Goal: Information Seeking & Learning: Learn about a topic

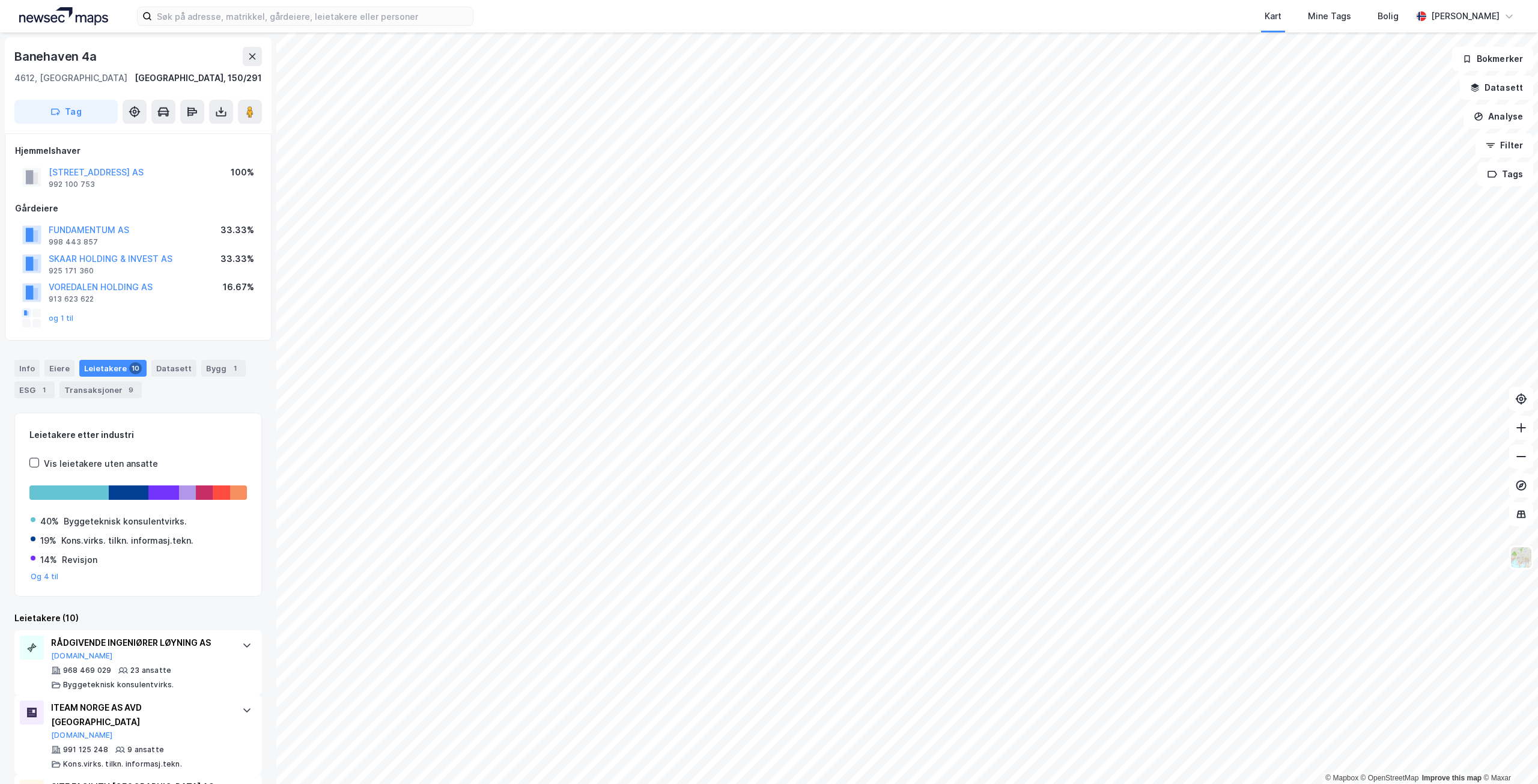
click at [481, 19] on div "Kart Mine Tags Bolig [PERSON_NAME] © Mapbox © OpenStreetMap Improve this map © …" at bounding box center [769, 392] width 1538 height 784
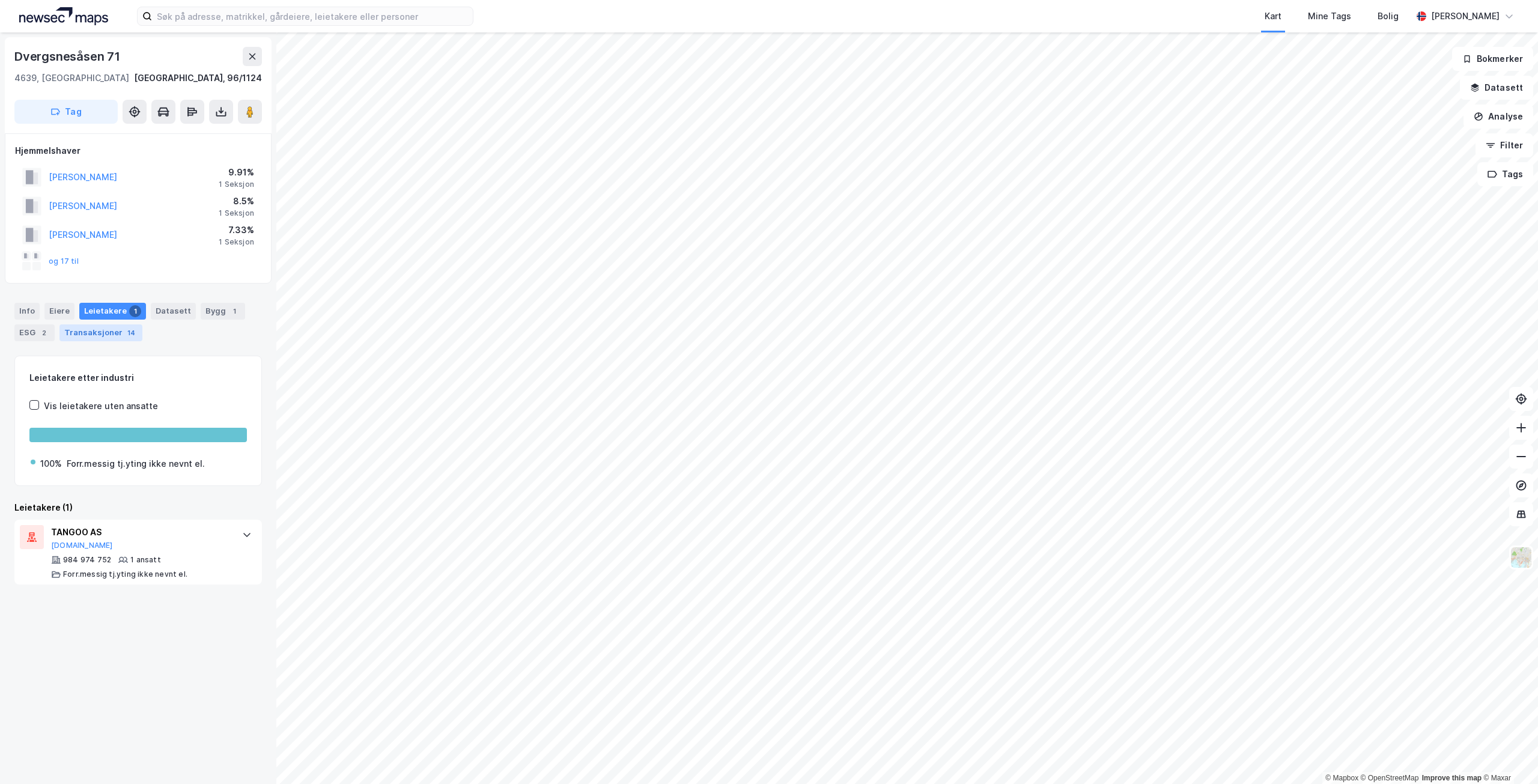
click at [119, 334] on div "Transaksjoner 14" at bounding box center [100, 332] width 83 height 17
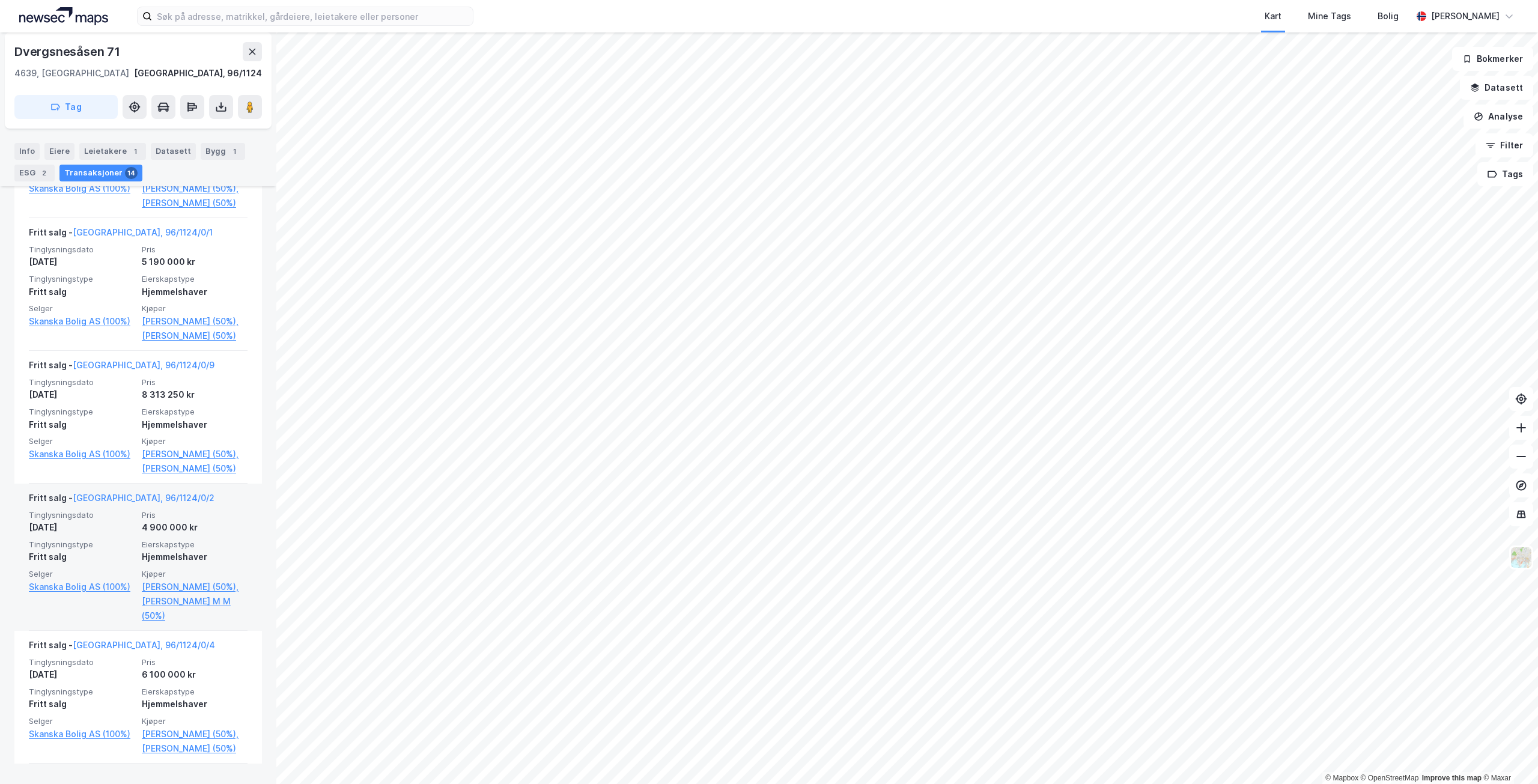
scroll to position [1457, 0]
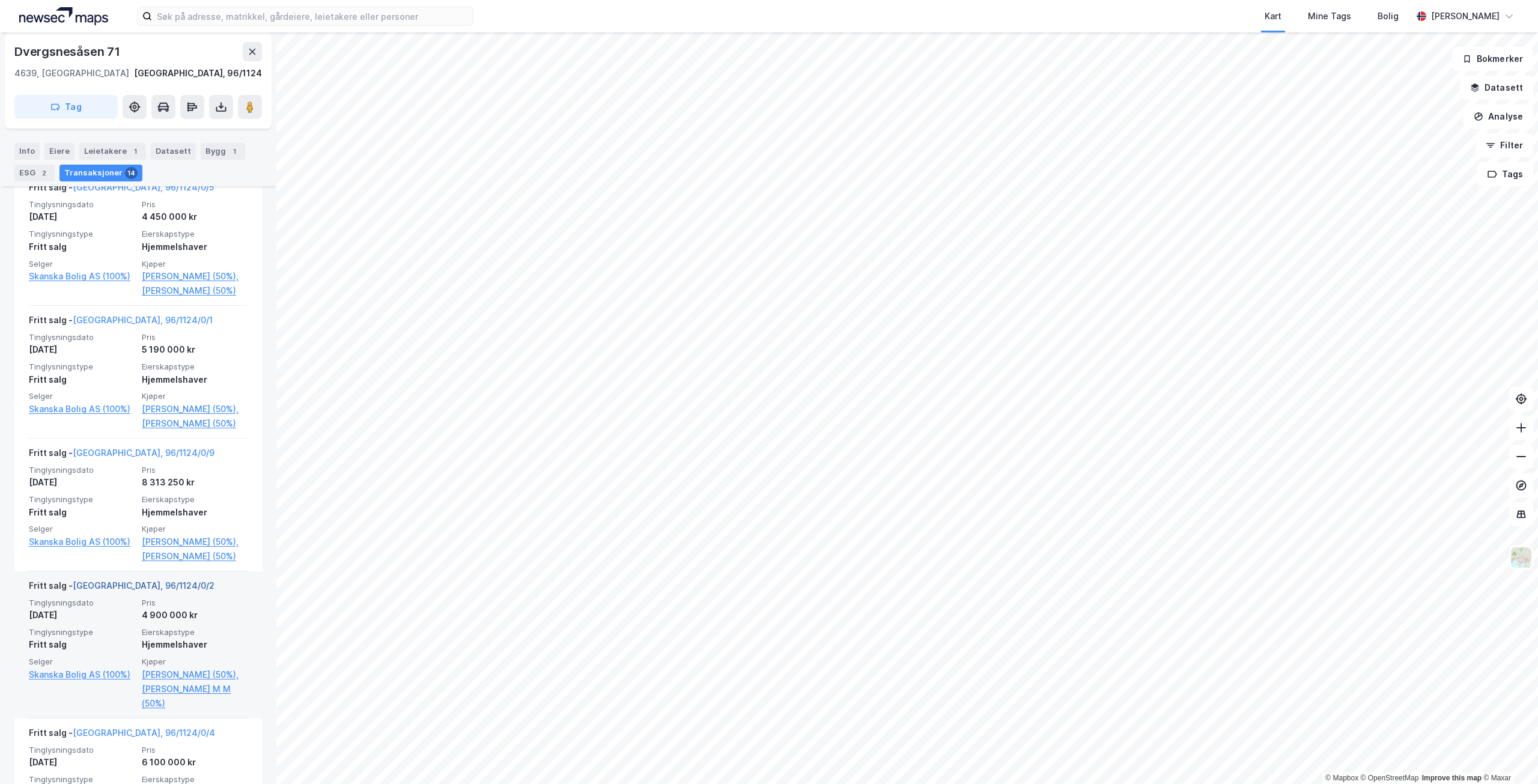
click at [163, 591] on link "[GEOGRAPHIC_DATA], 96/1124/0/2" at bounding box center [143, 585] width 142 height 10
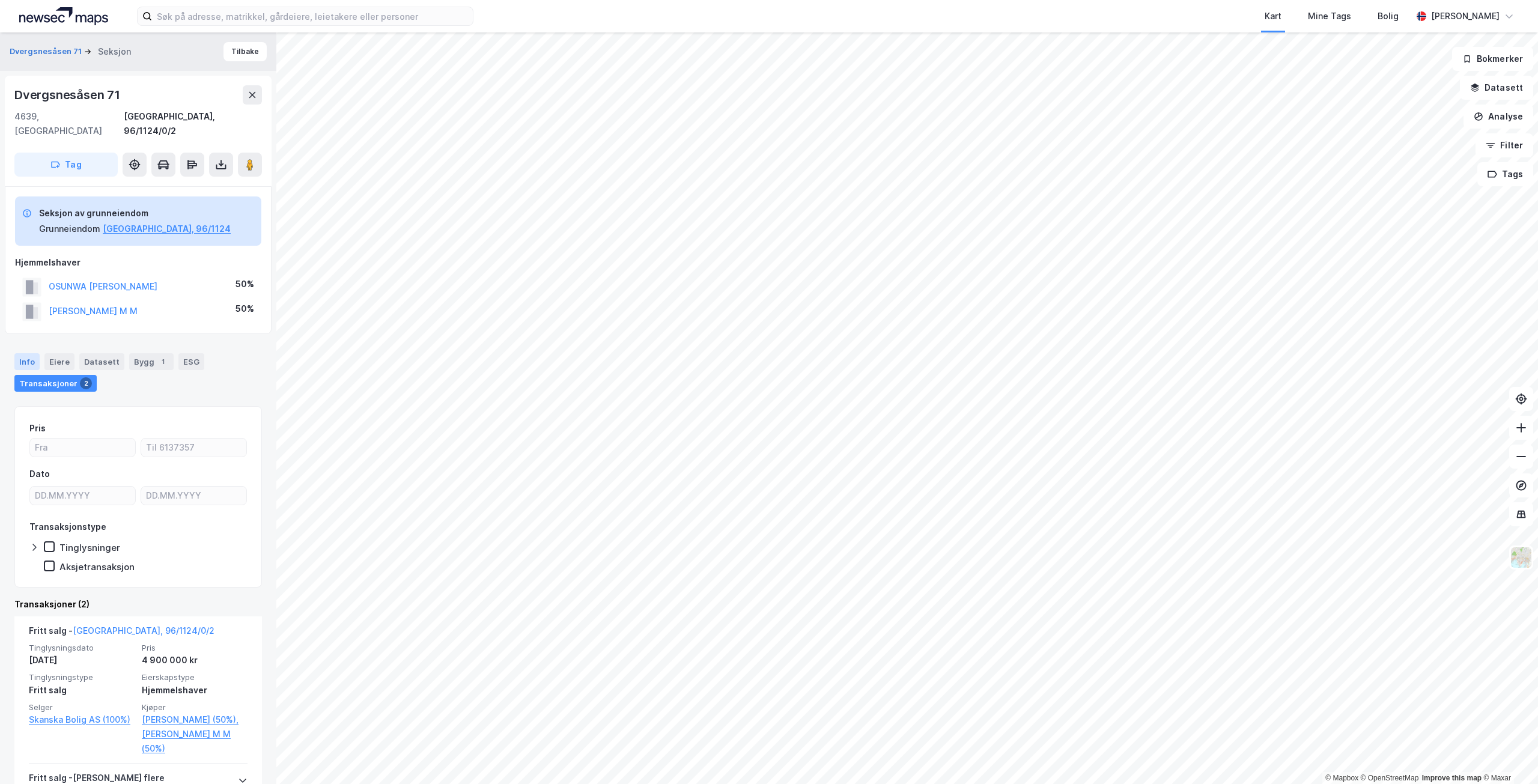
click at [31, 353] on div "Info" at bounding box center [27, 361] width 25 height 17
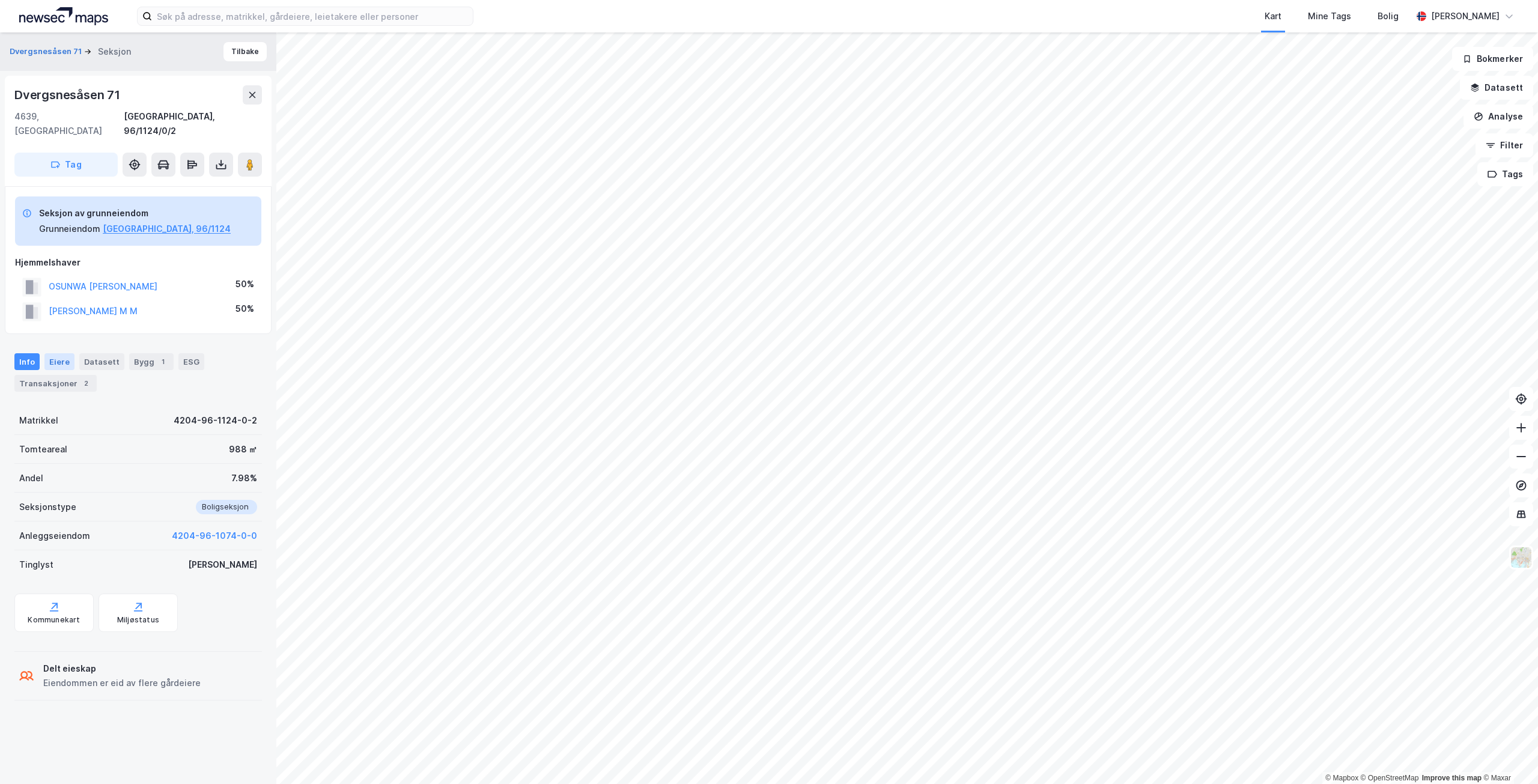
click at [56, 353] on div "Eiere" at bounding box center [59, 361] width 30 height 17
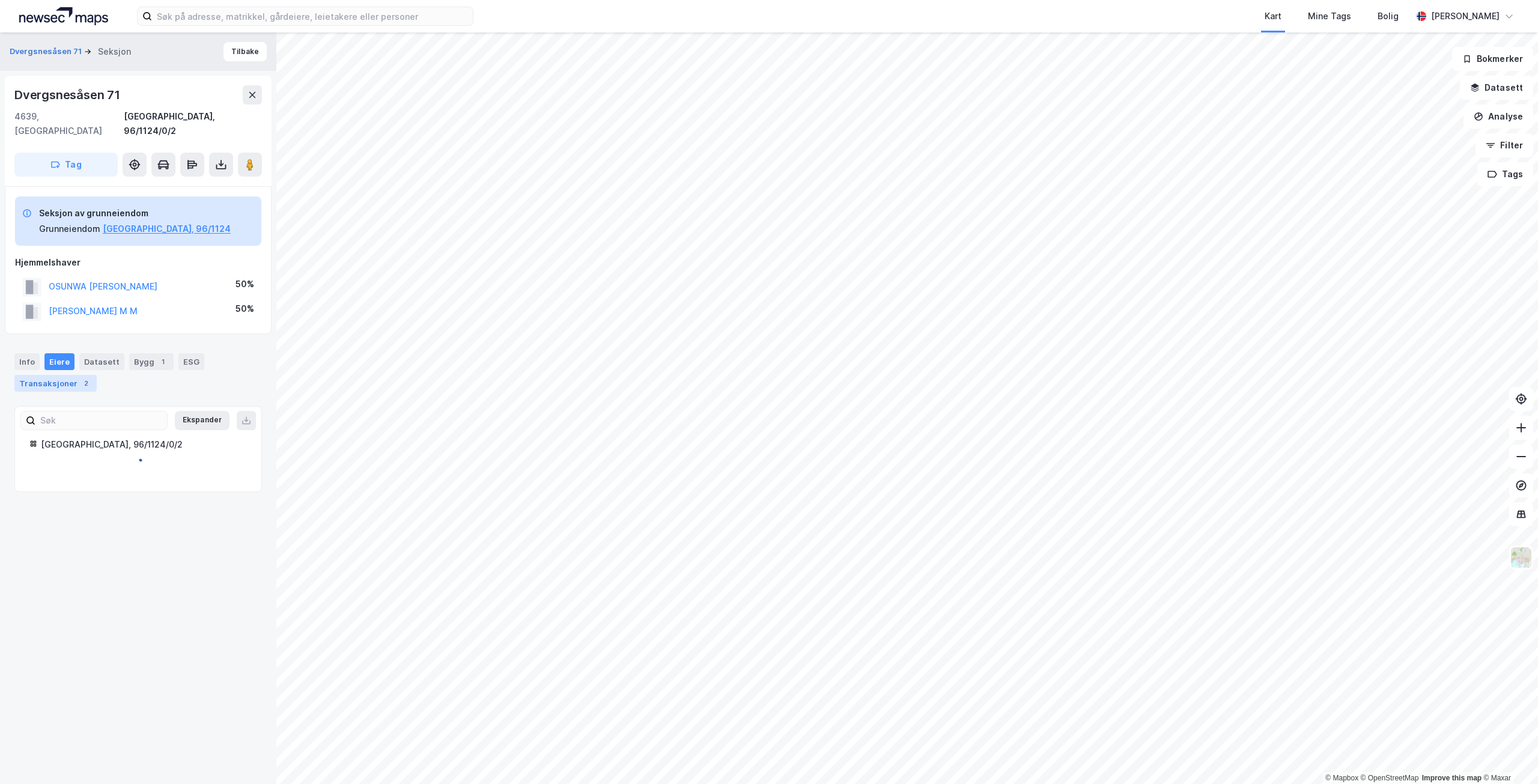
click at [56, 375] on div "Transaksjoner 2" at bounding box center [56, 383] width 82 height 17
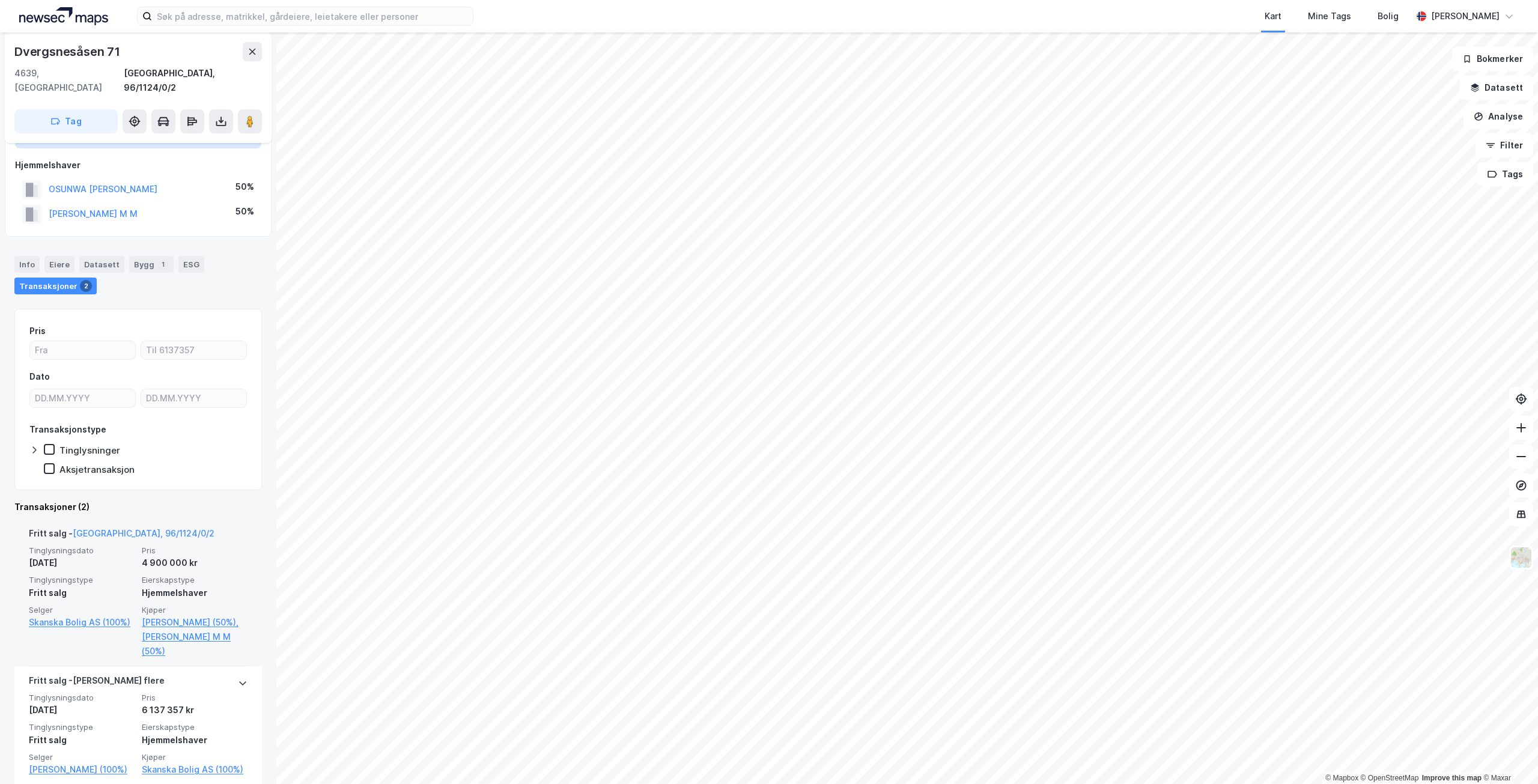
scroll to position [112, 0]
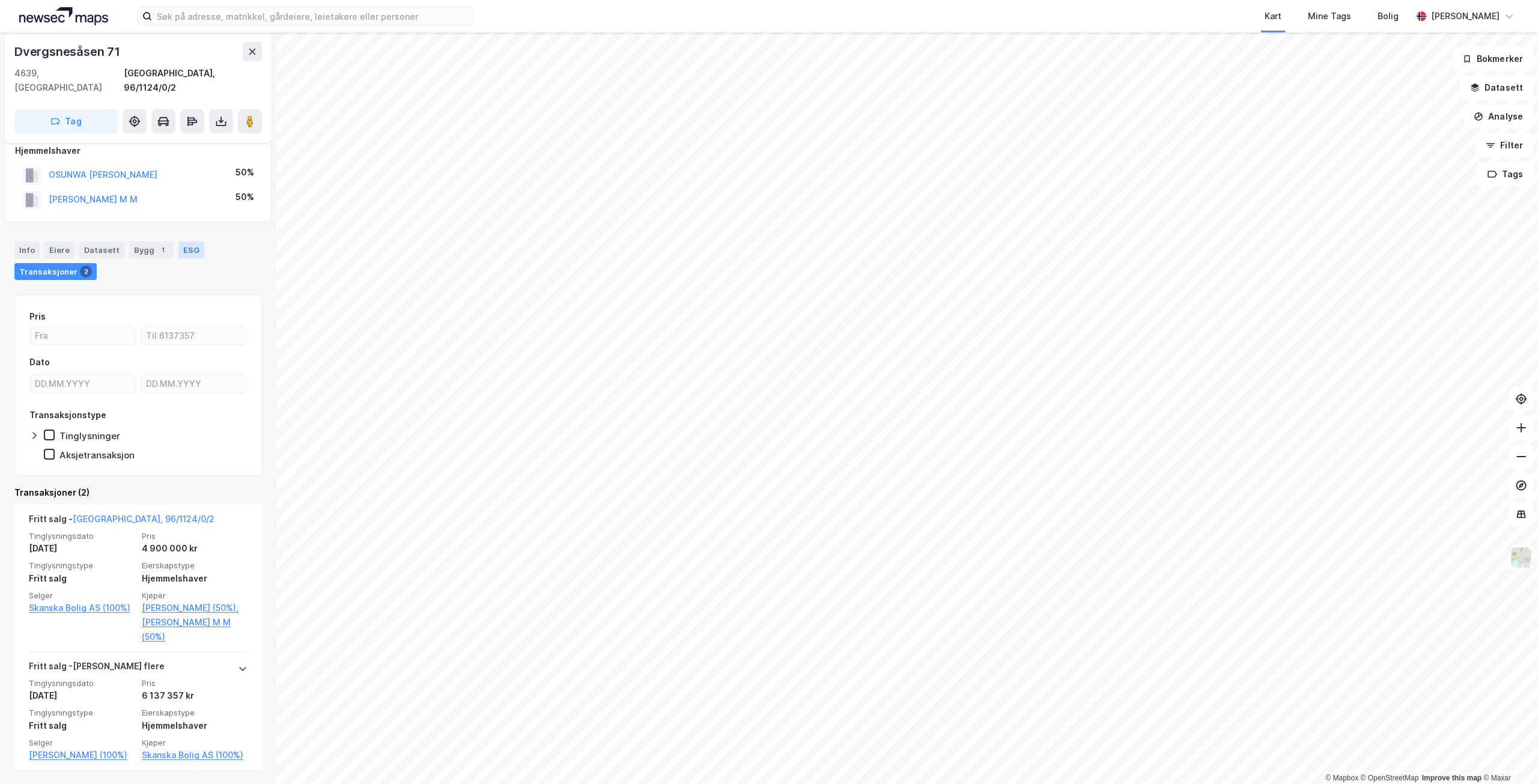
click at [183, 241] on div "ESG" at bounding box center [191, 249] width 26 height 17
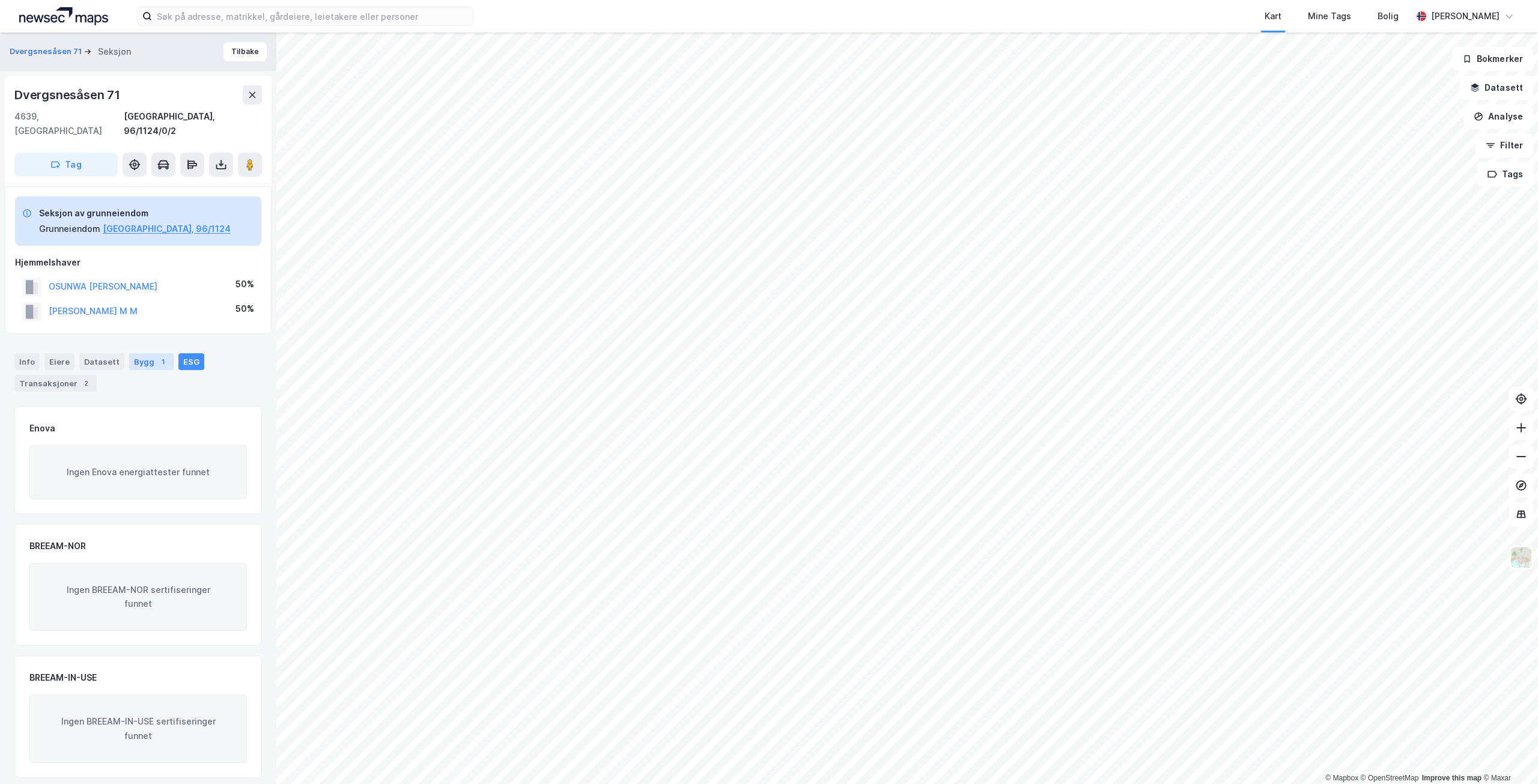
click at [158, 355] on div "1" at bounding box center [163, 361] width 12 height 12
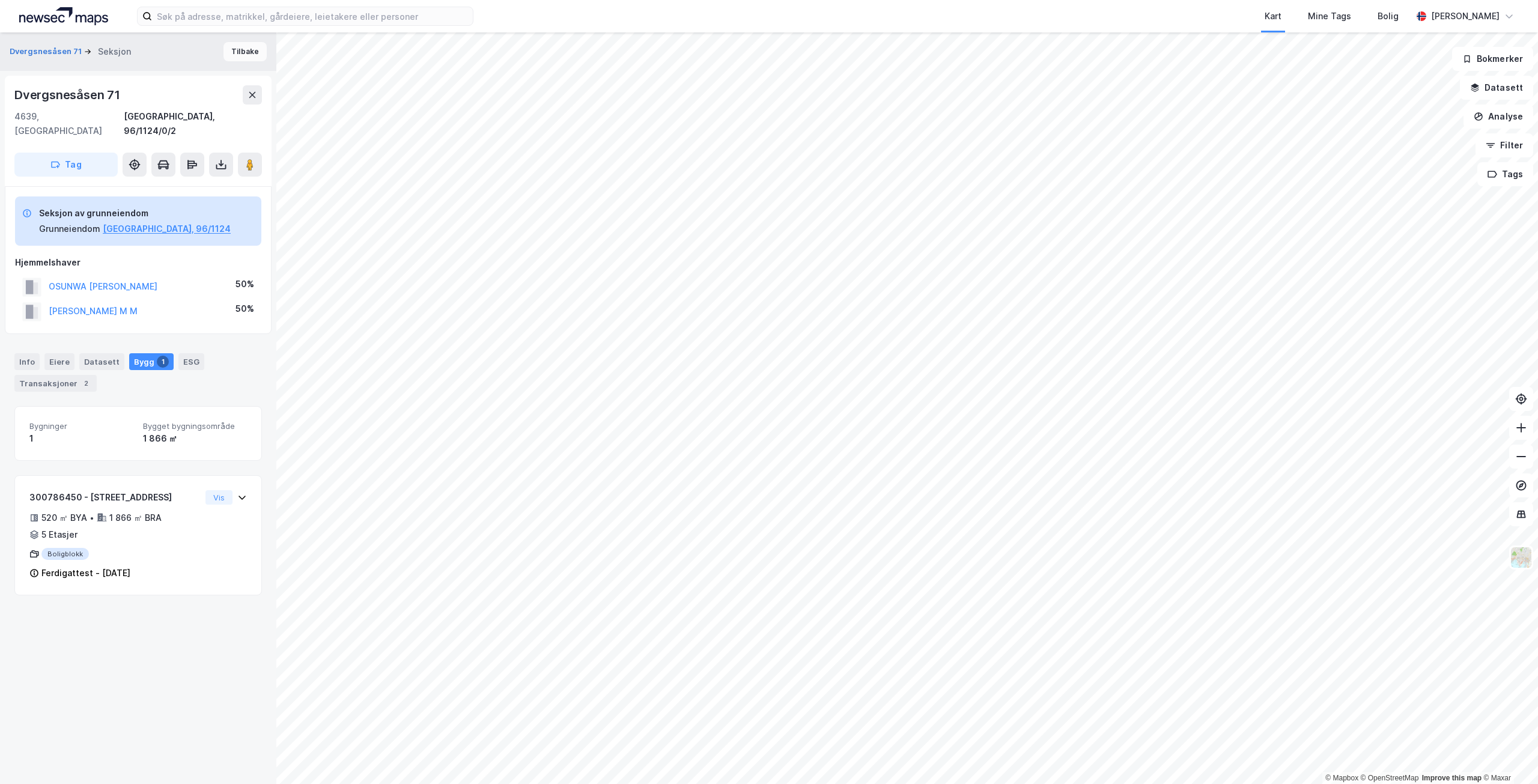
click at [251, 44] on button "Tilbake" at bounding box center [245, 51] width 43 height 19
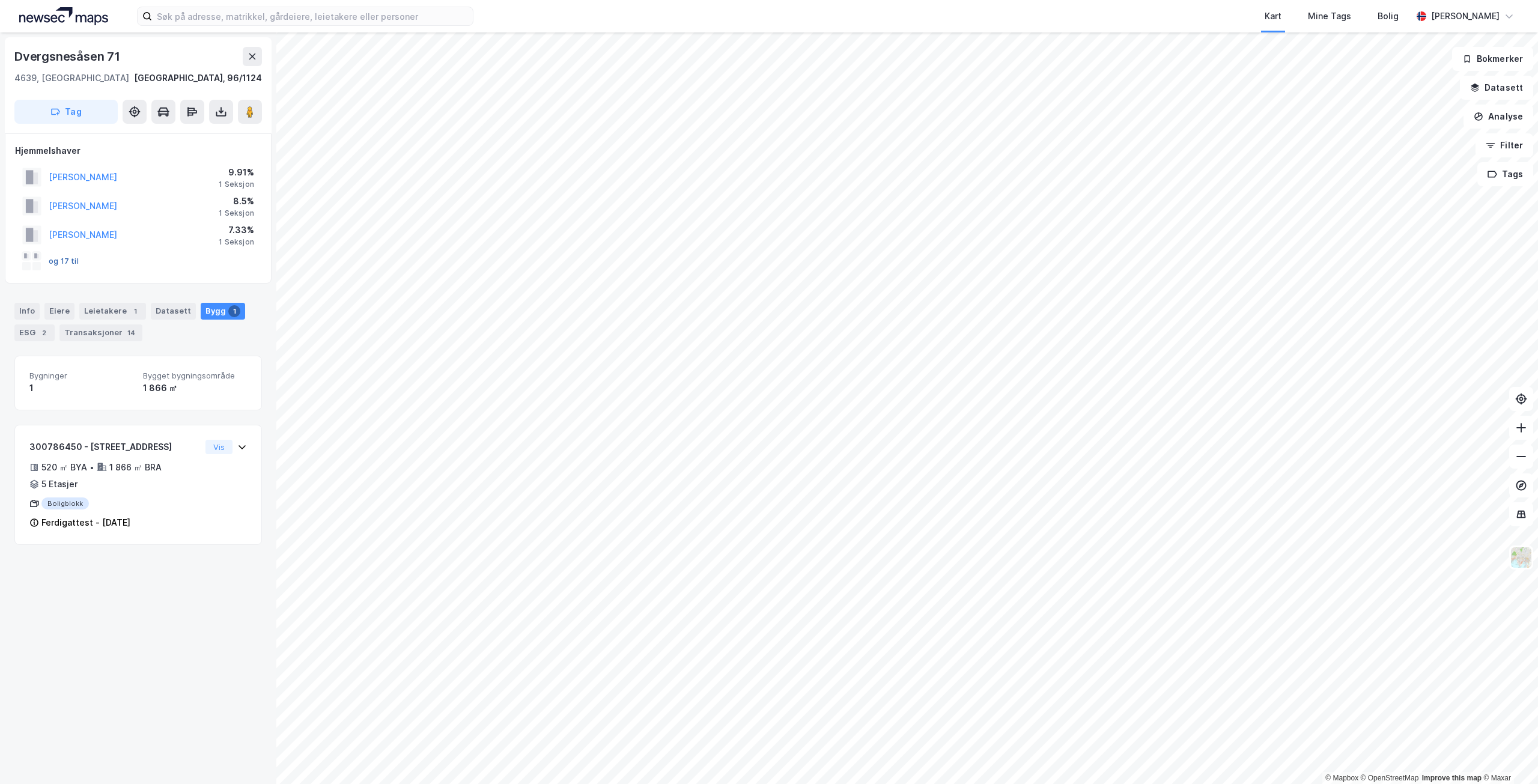
click at [0, 0] on button "og 17 til" at bounding box center [0, 0] width 0 height 0
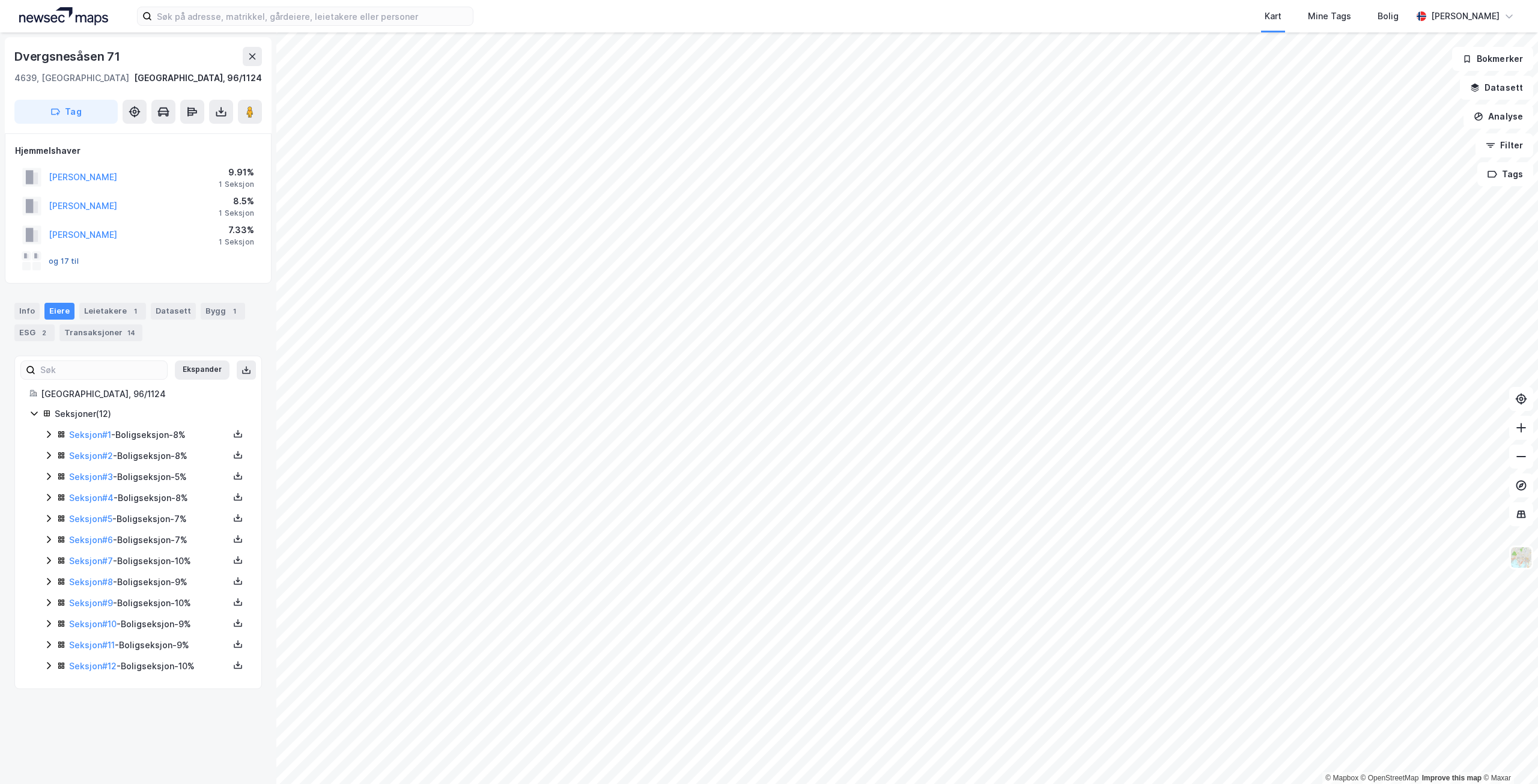
click at [0, 0] on button "og 17 til" at bounding box center [0, 0] width 0 height 0
click at [95, 477] on link "Seksjon # 3" at bounding box center [91, 476] width 44 height 10
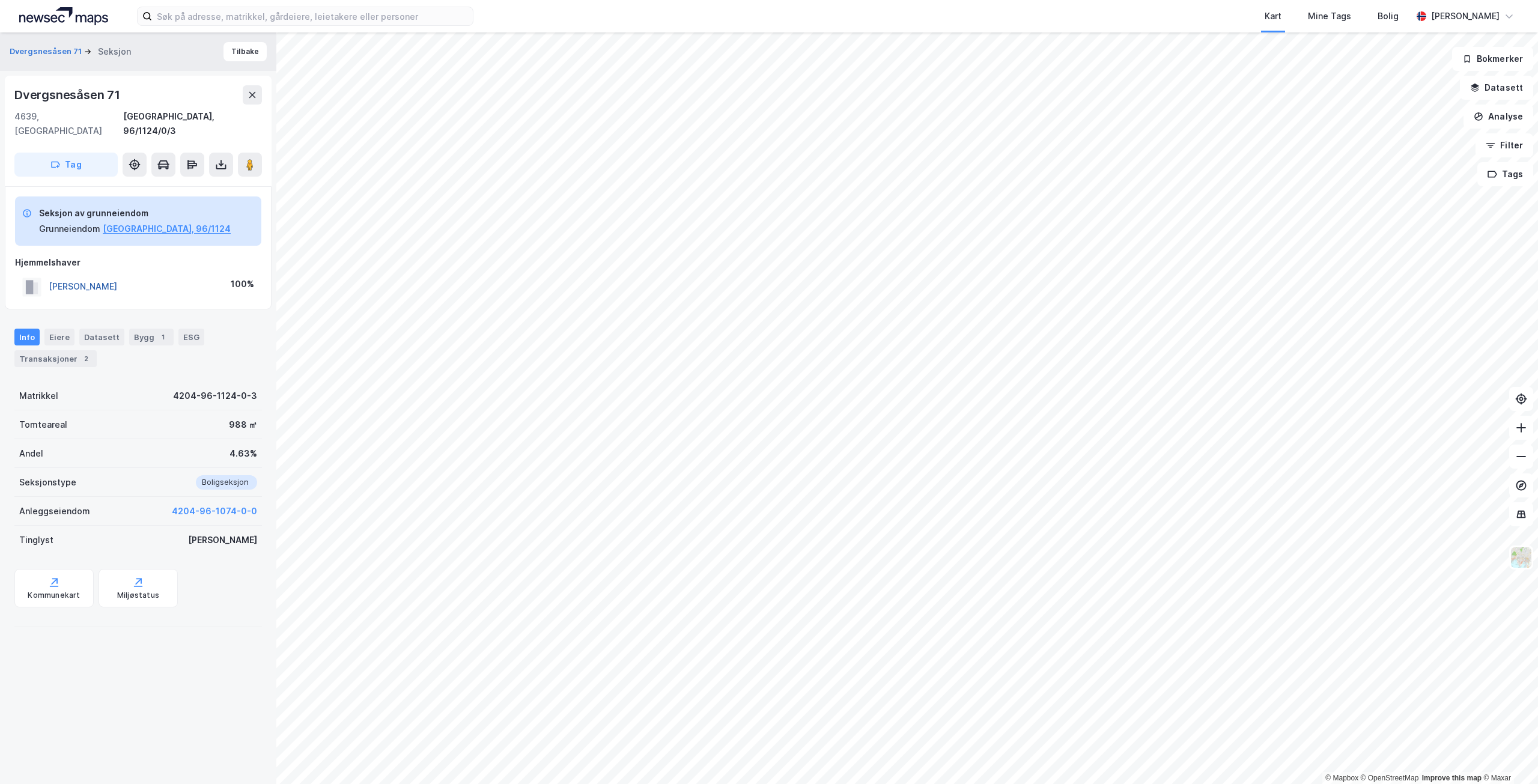
click at [0, 0] on button "[PERSON_NAME]" at bounding box center [0, 0] width 0 height 0
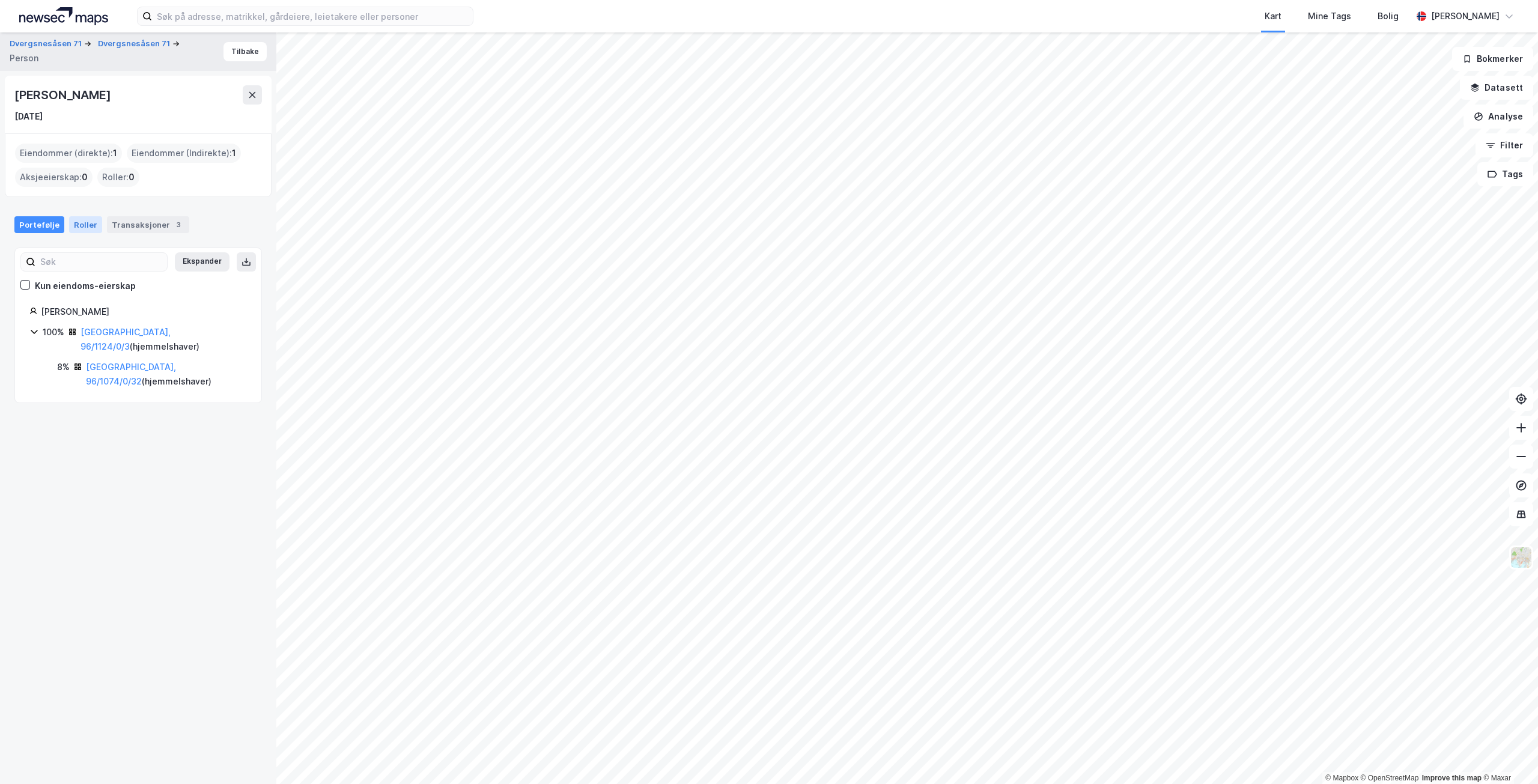
click at [82, 221] on div "Roller" at bounding box center [86, 224] width 33 height 17
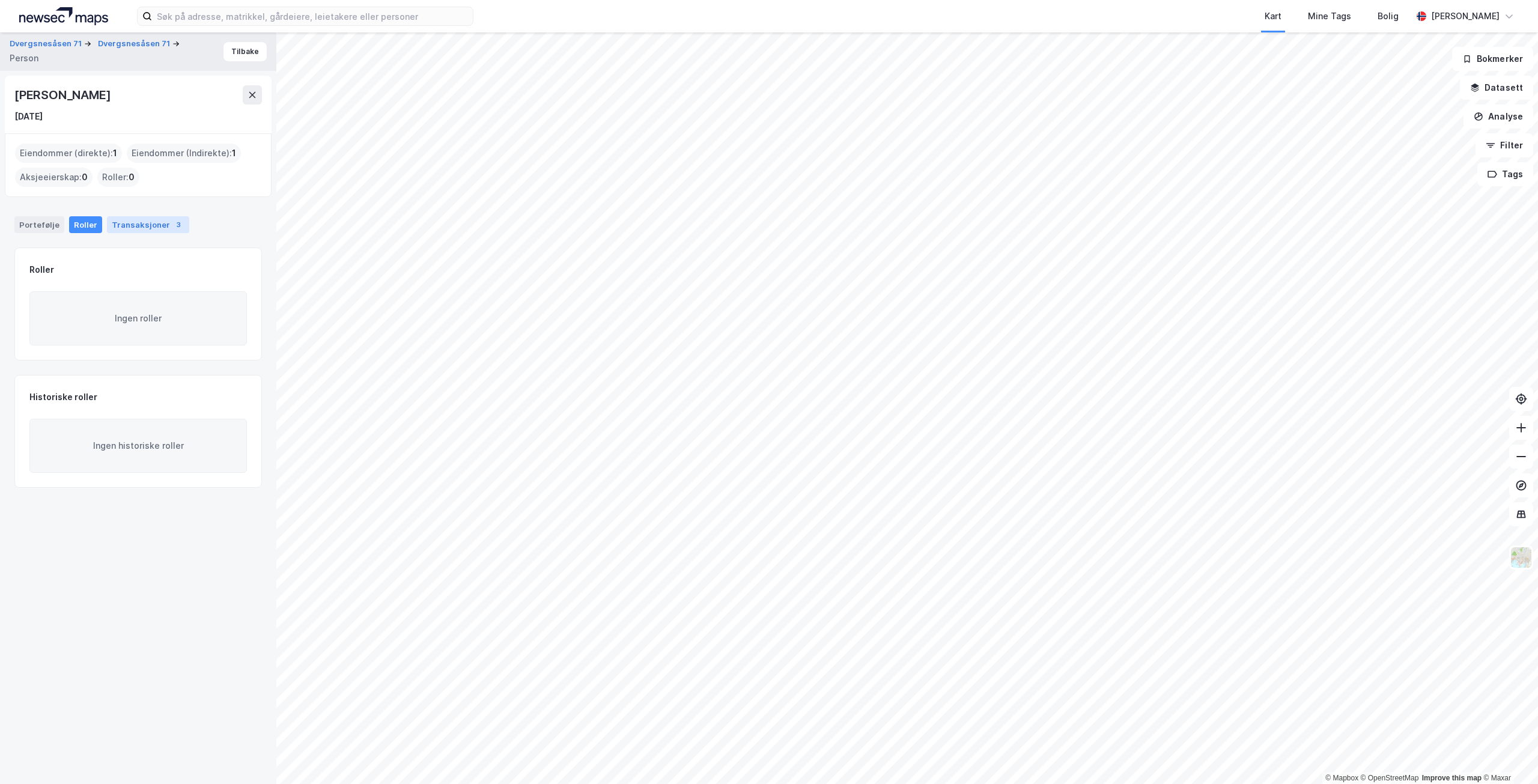
click at [172, 225] on div "3" at bounding box center [178, 225] width 12 height 12
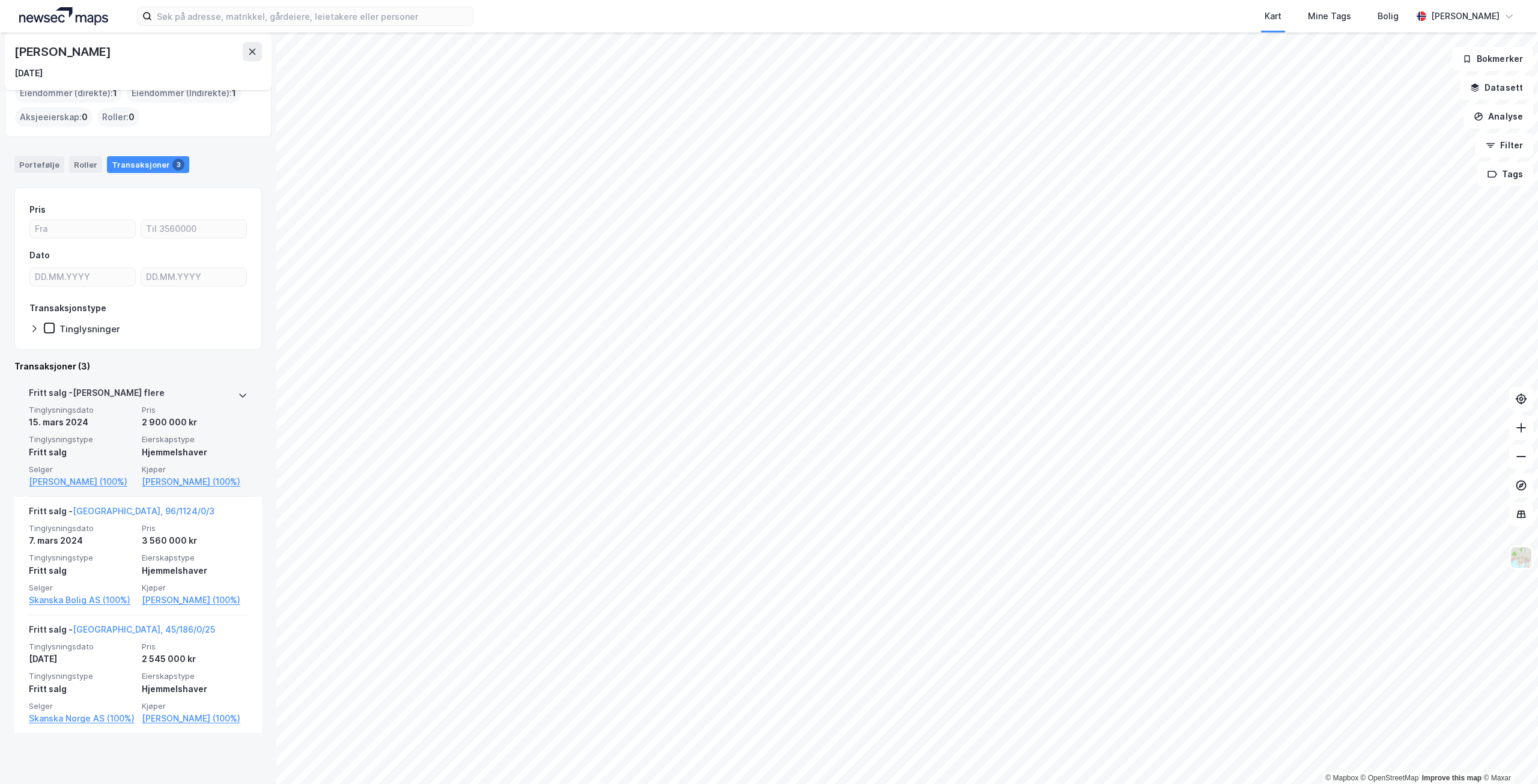
scroll to position [66, 0]
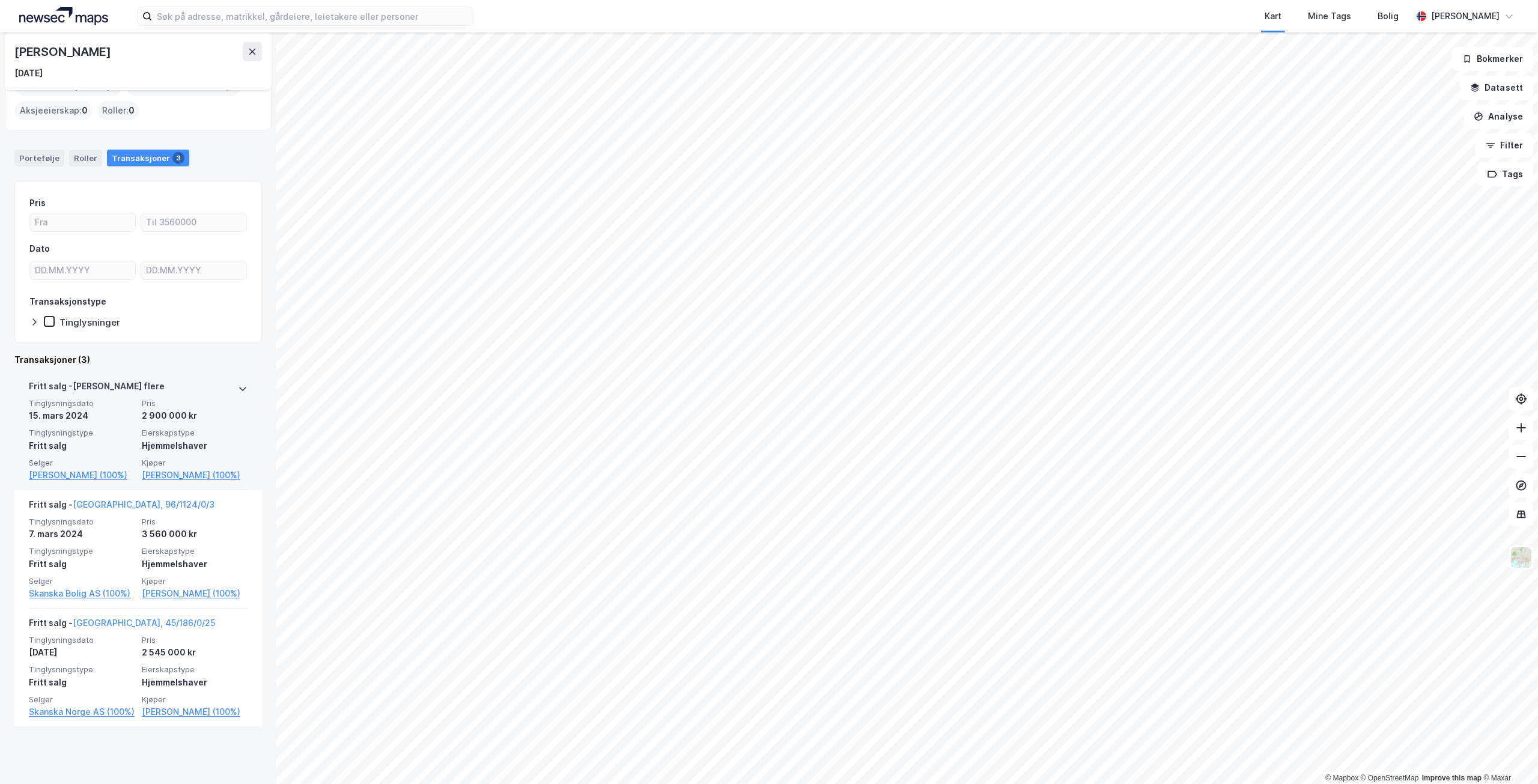
click at [108, 400] on span "Tinglysningsdato" at bounding box center [81, 403] width 106 height 10
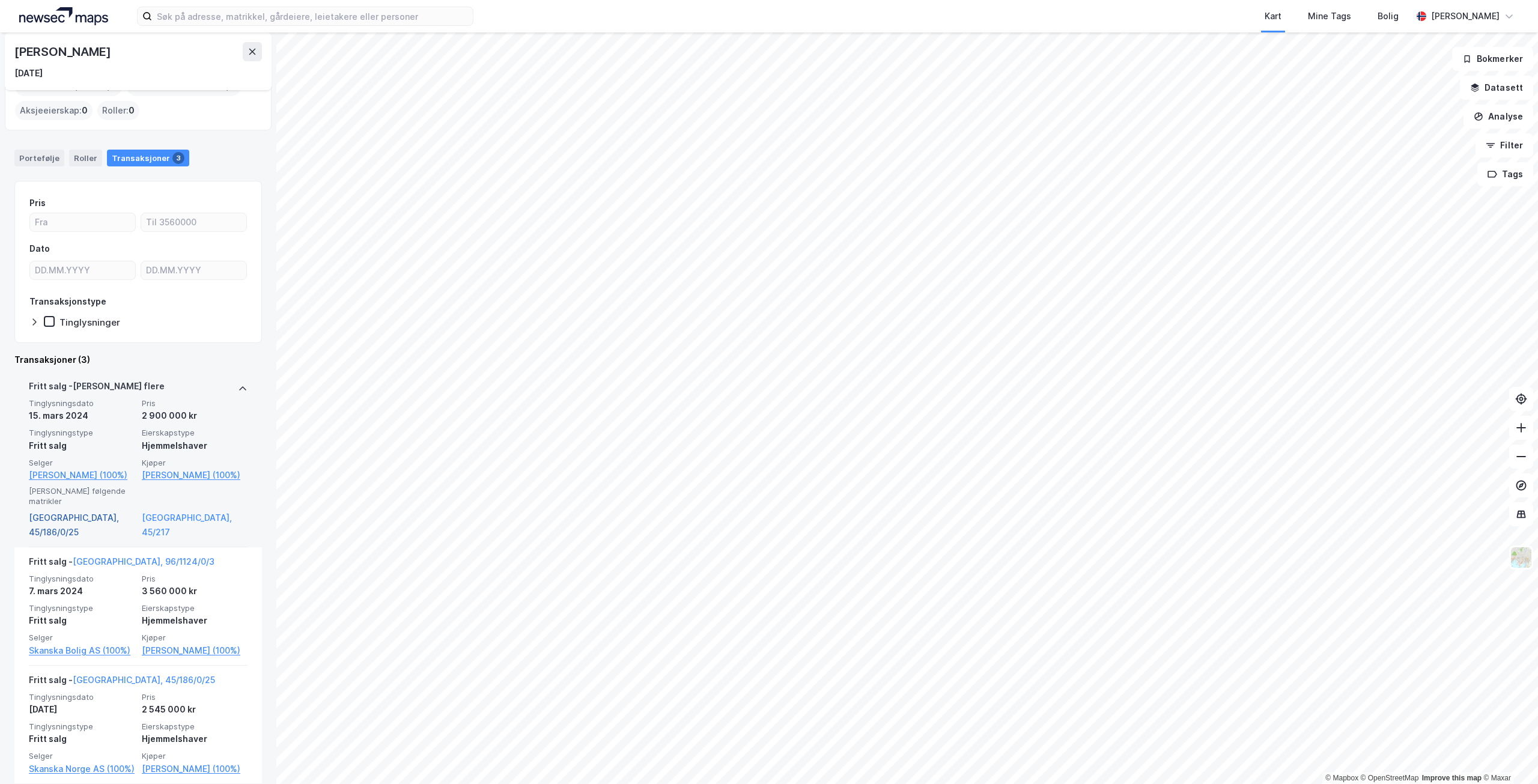
click at [67, 533] on link "[GEOGRAPHIC_DATA], 45/186/0/25" at bounding box center [81, 524] width 106 height 29
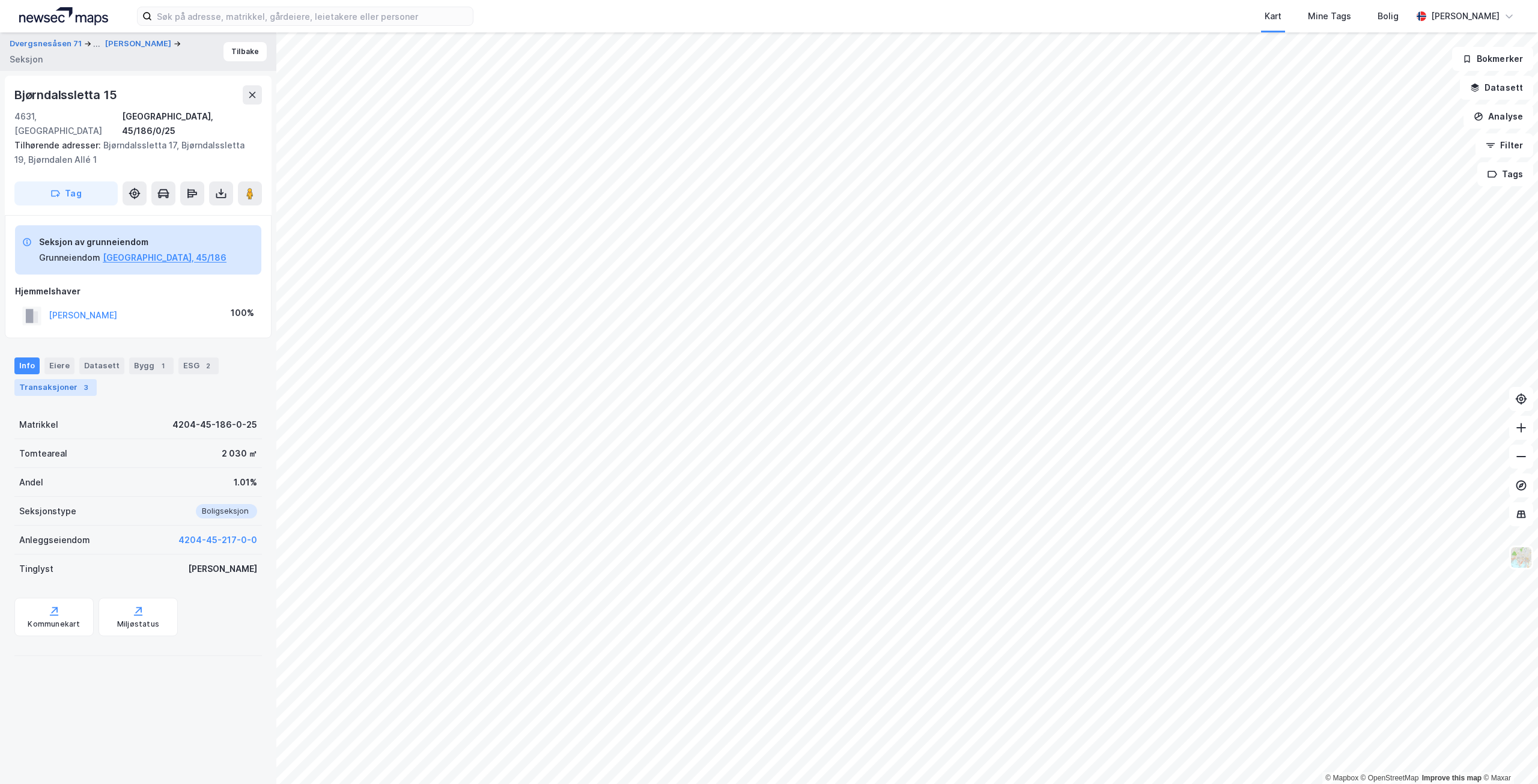
click at [66, 379] on div "Transaksjoner 3" at bounding box center [56, 387] width 82 height 17
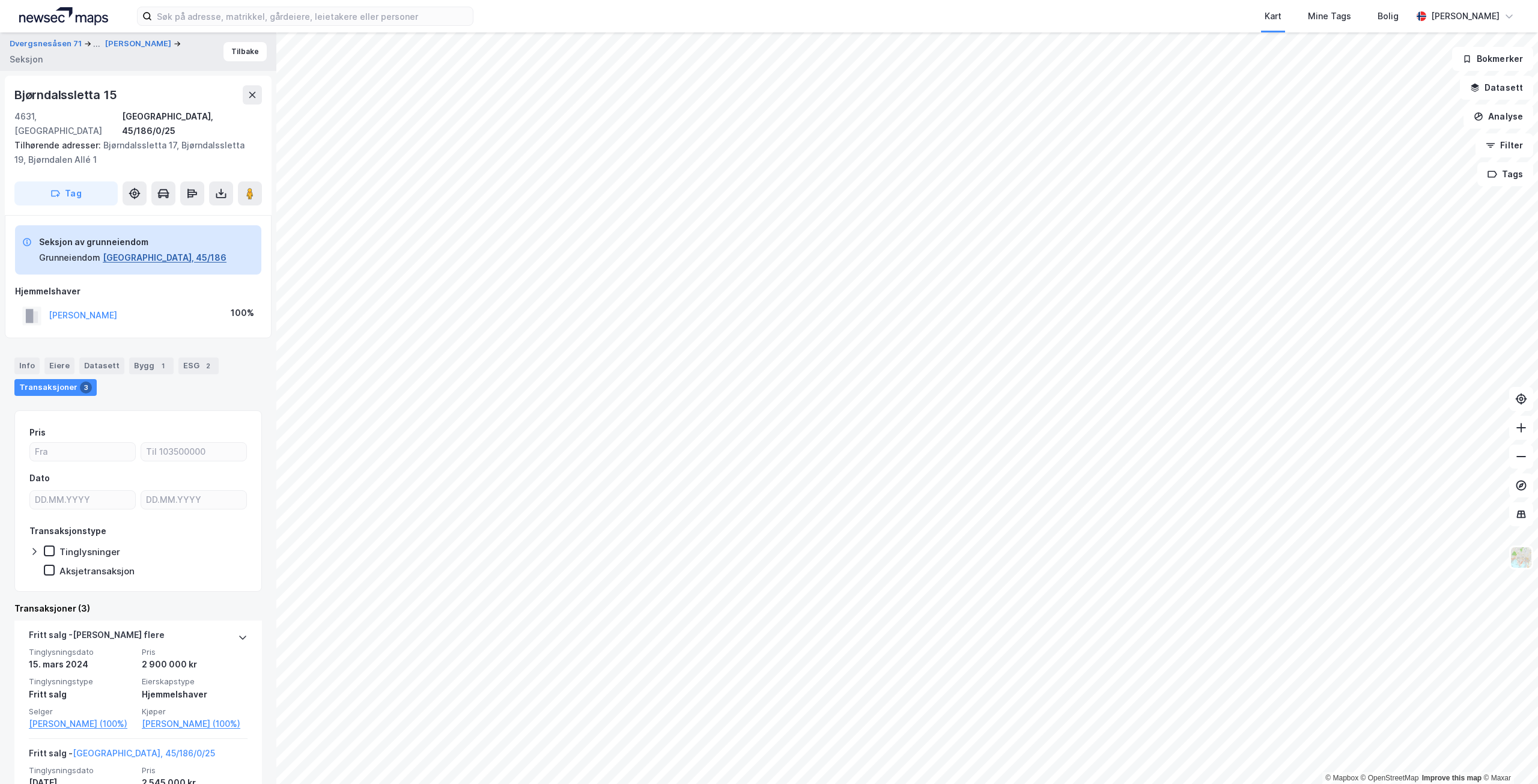
click at [167, 250] on button "[GEOGRAPHIC_DATA], 45/186" at bounding box center [165, 258] width 124 height 15
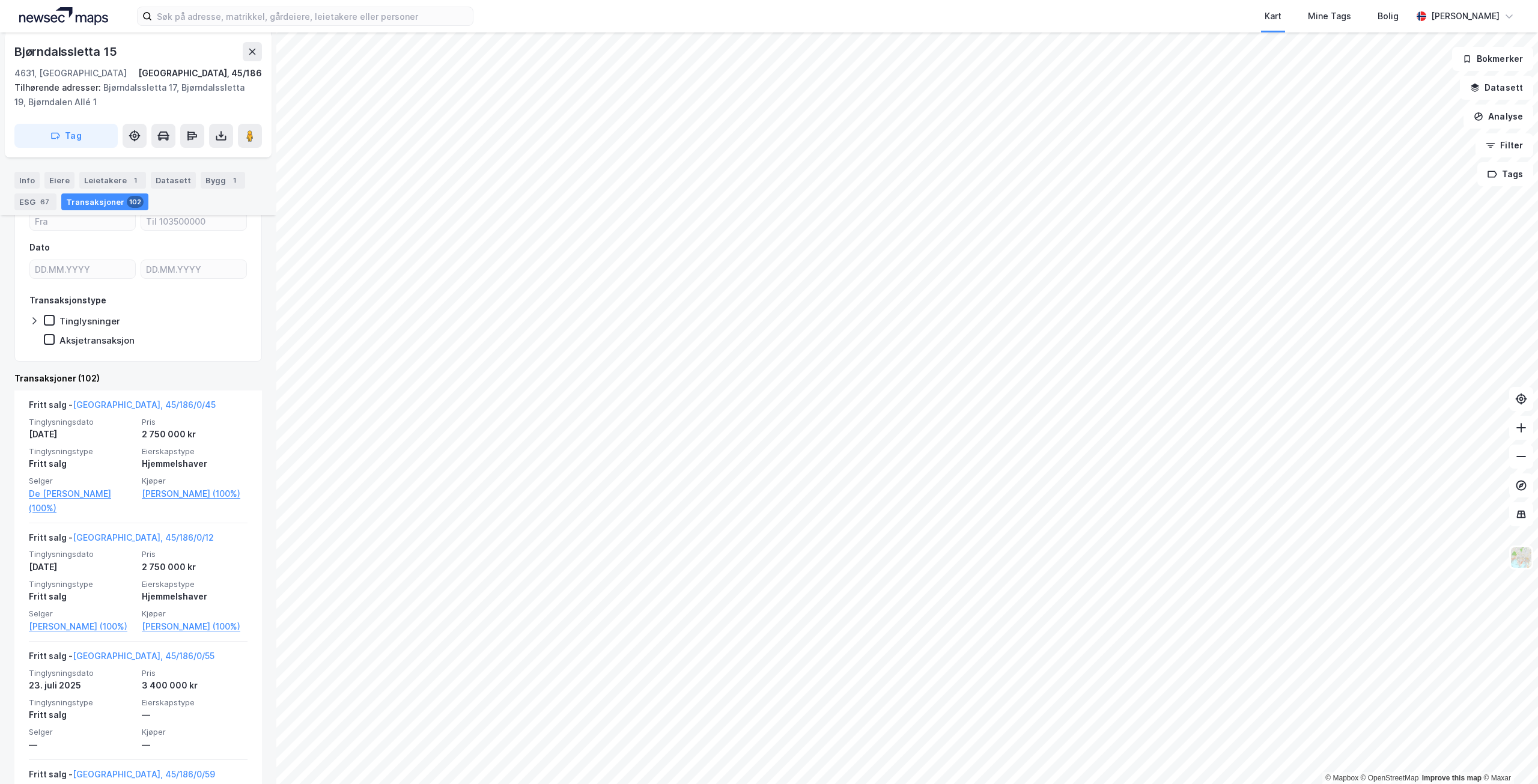
scroll to position [360, 0]
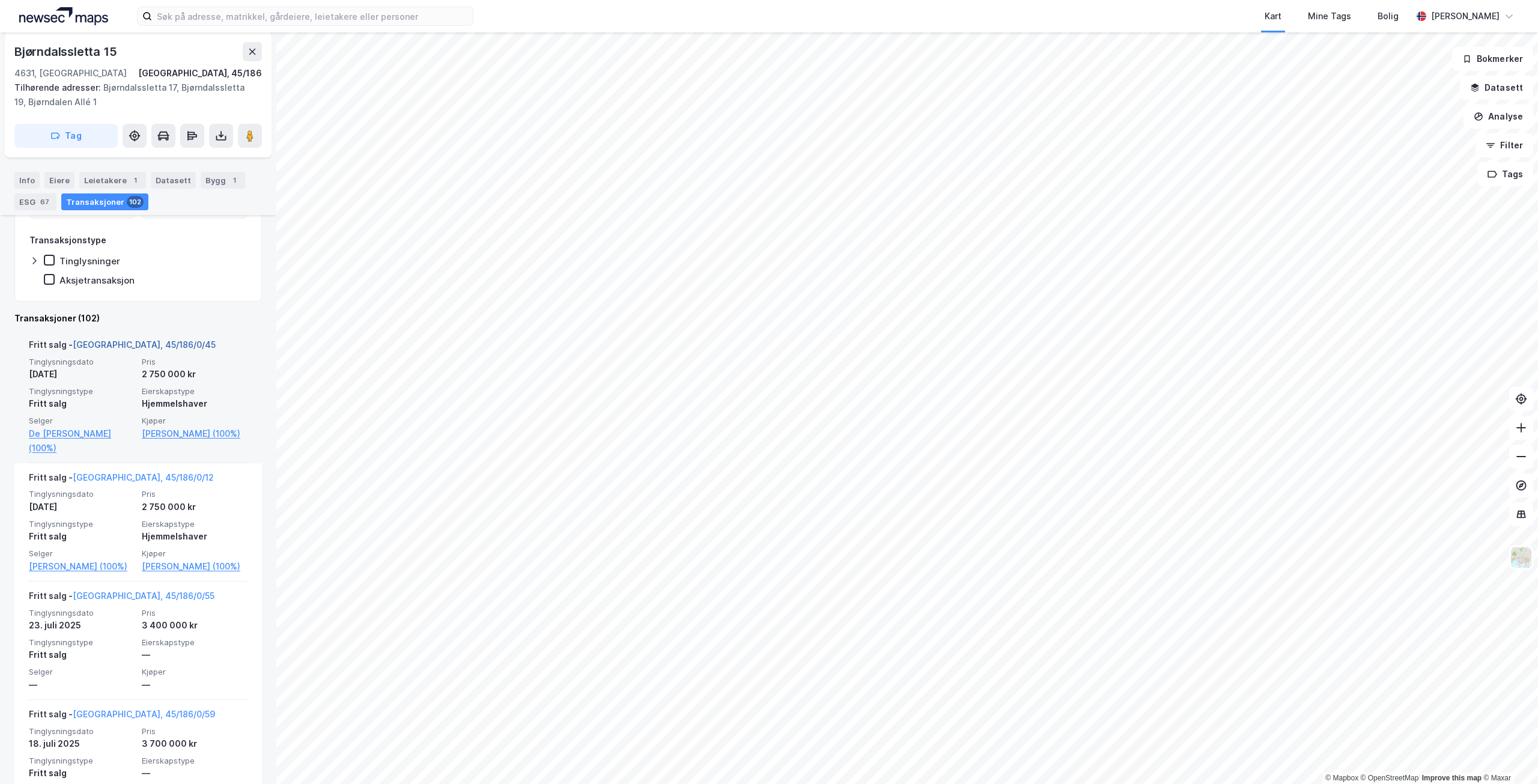
click at [160, 345] on link "[GEOGRAPHIC_DATA], 45/186/0/45" at bounding box center [144, 344] width 143 height 10
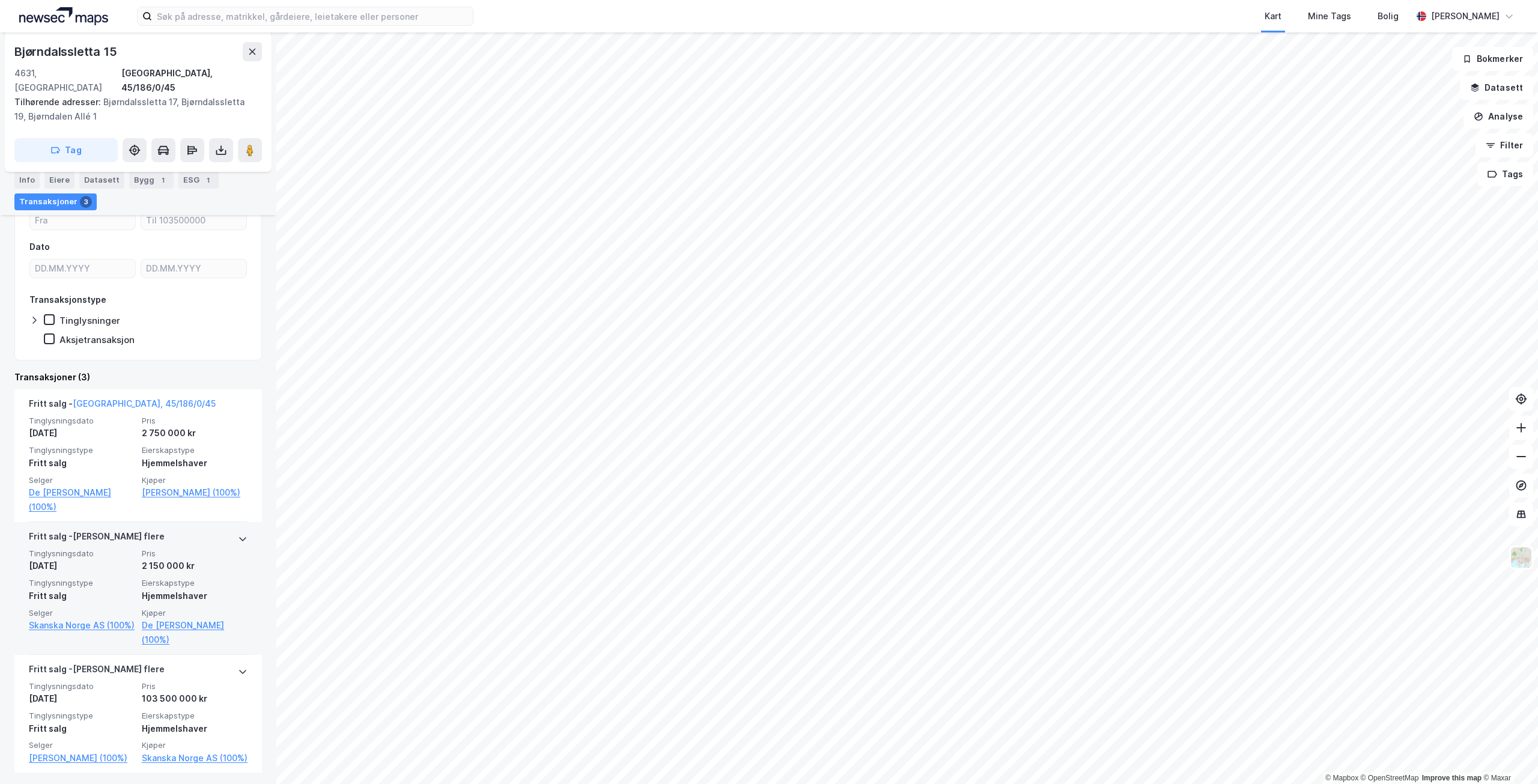
scroll to position [235, 0]
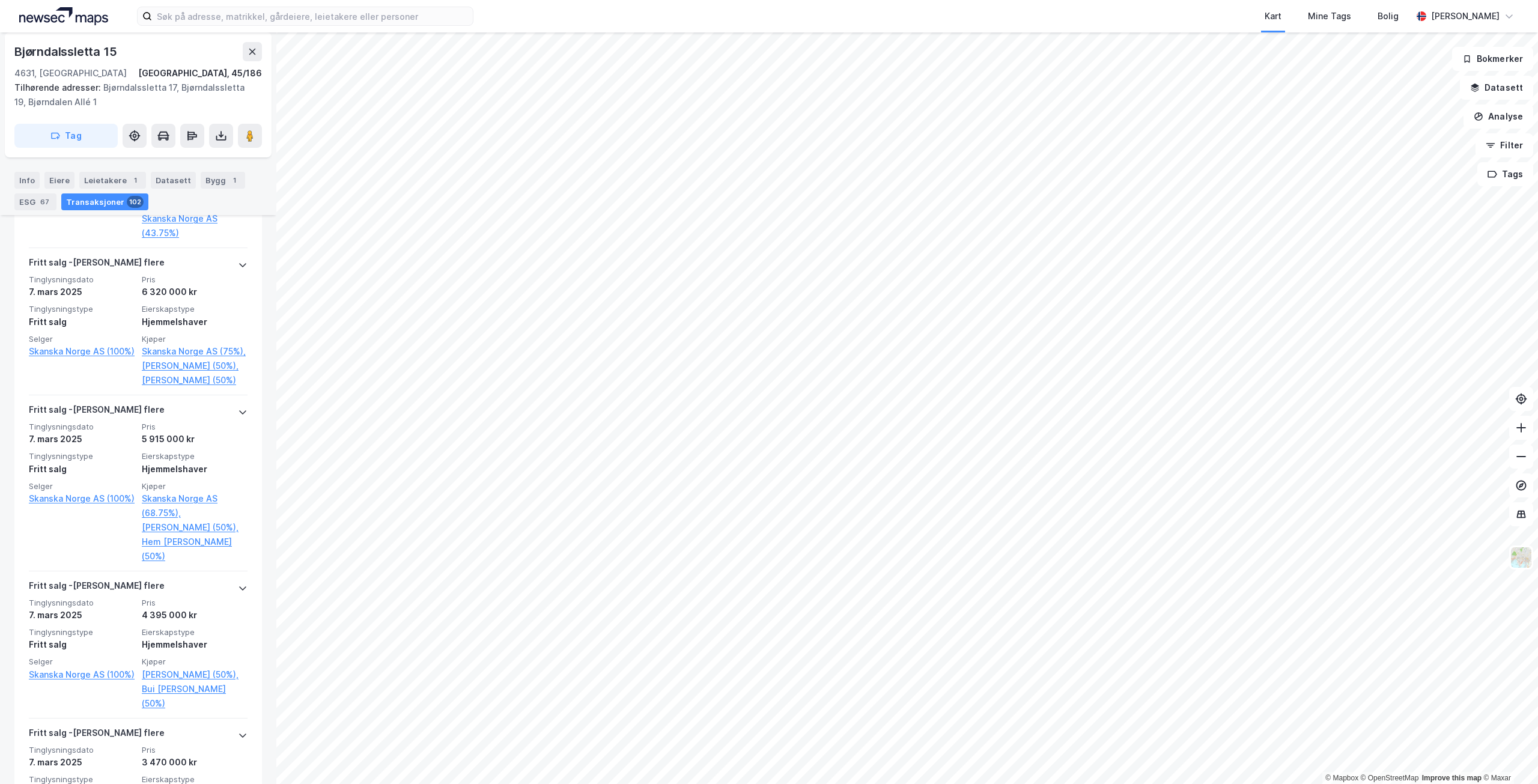
scroll to position [1922, 0]
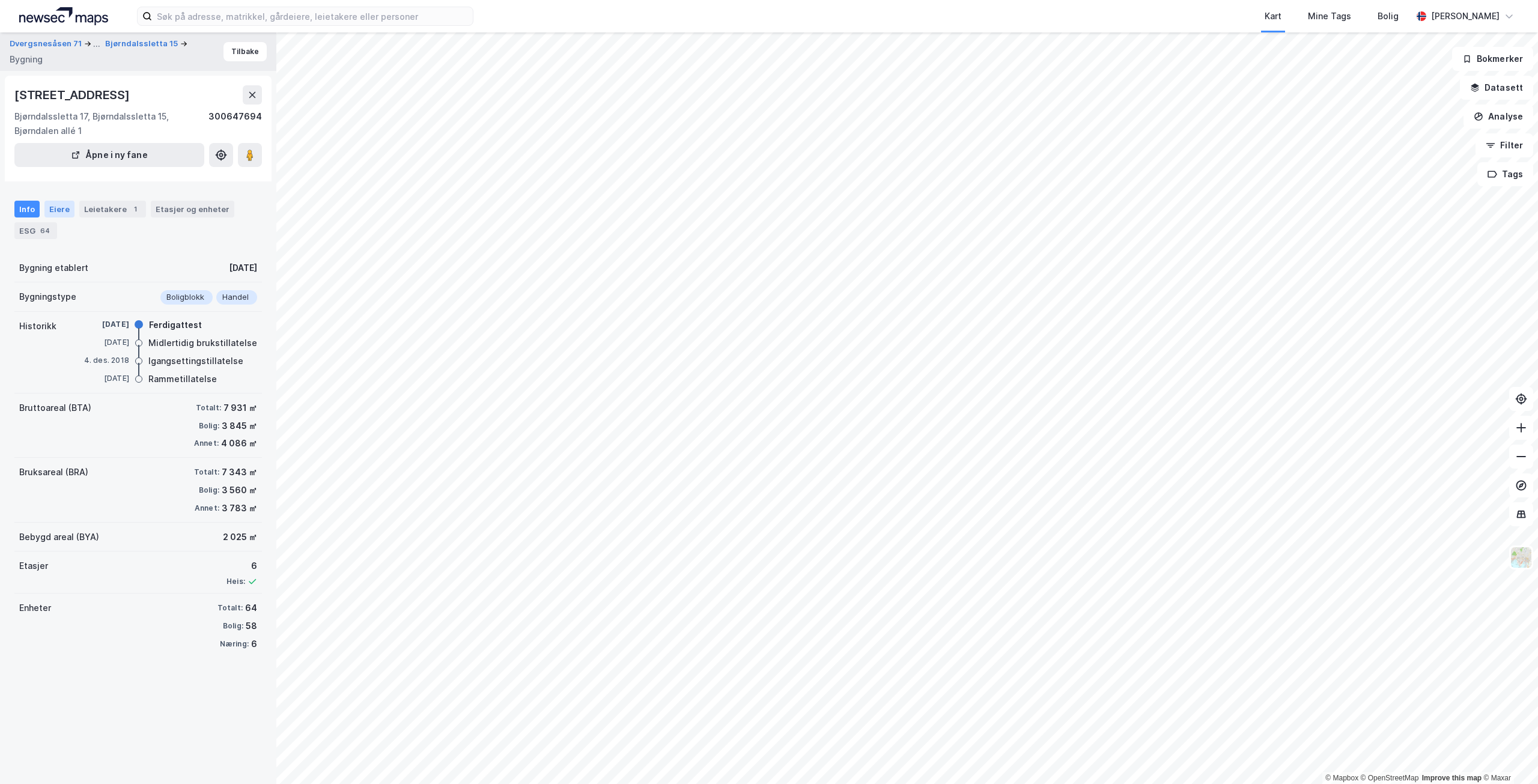
click at [65, 207] on div "Eiere" at bounding box center [59, 209] width 30 height 17
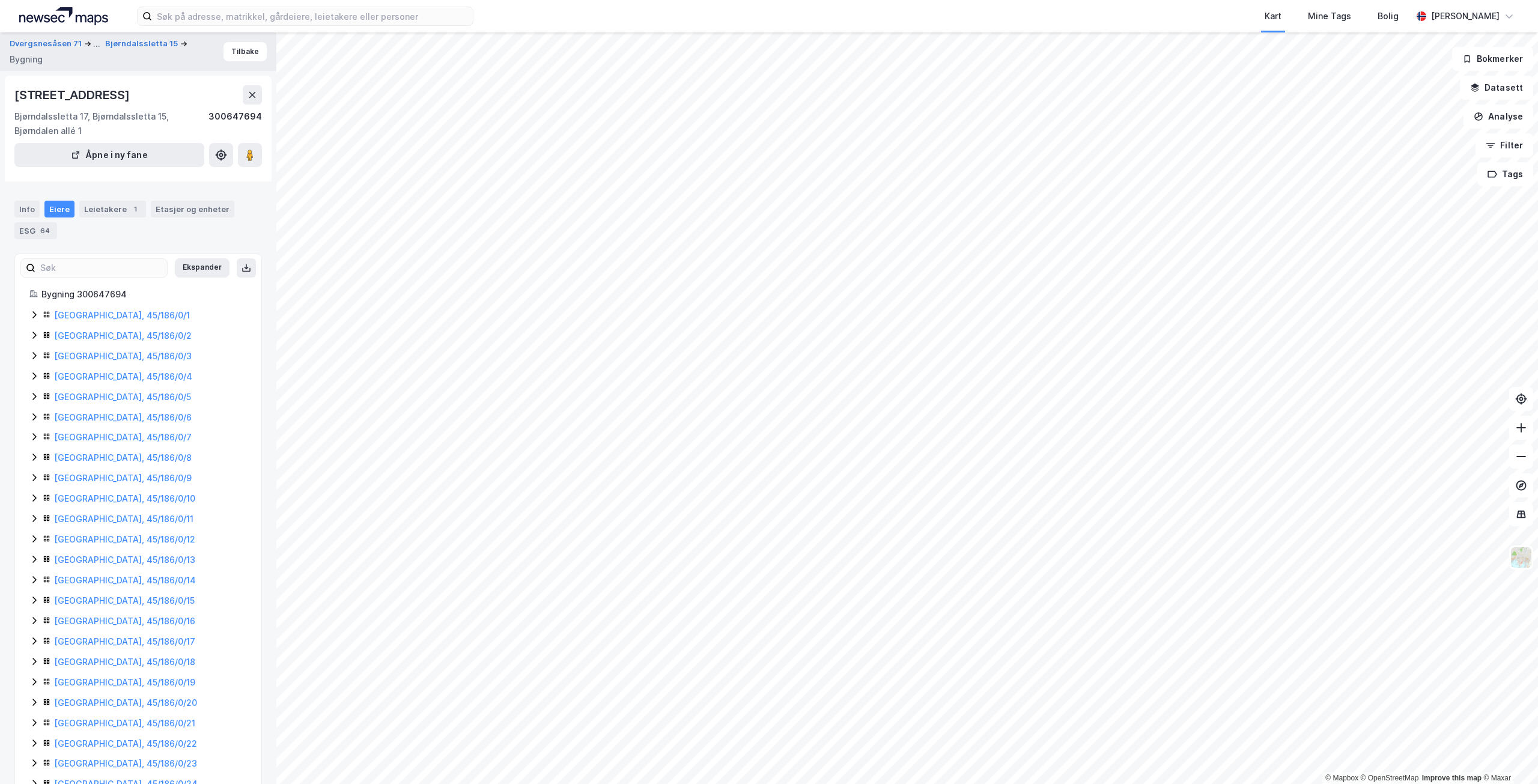
scroll to position [120, 0]
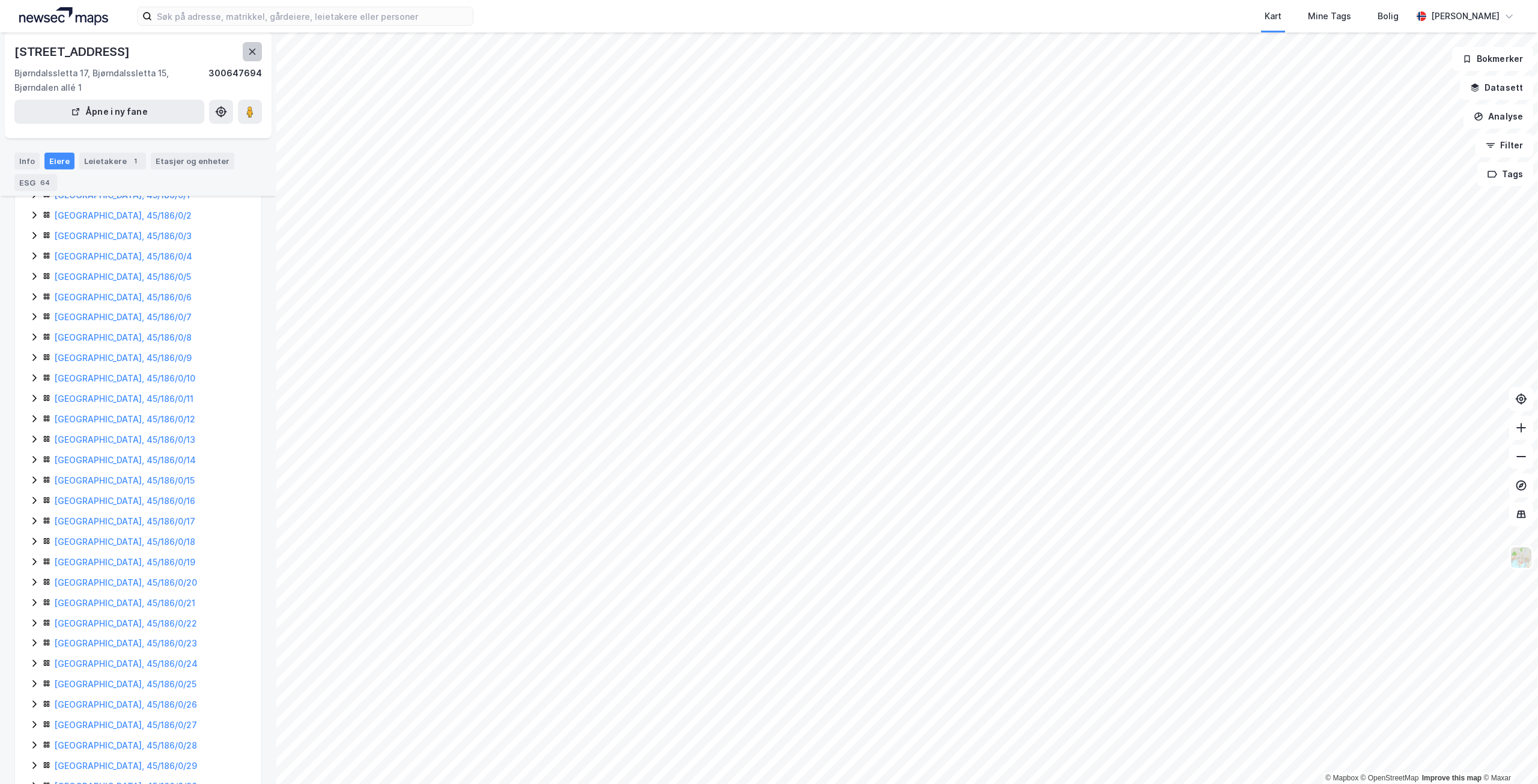
click at [259, 53] on button at bounding box center [252, 51] width 19 height 19
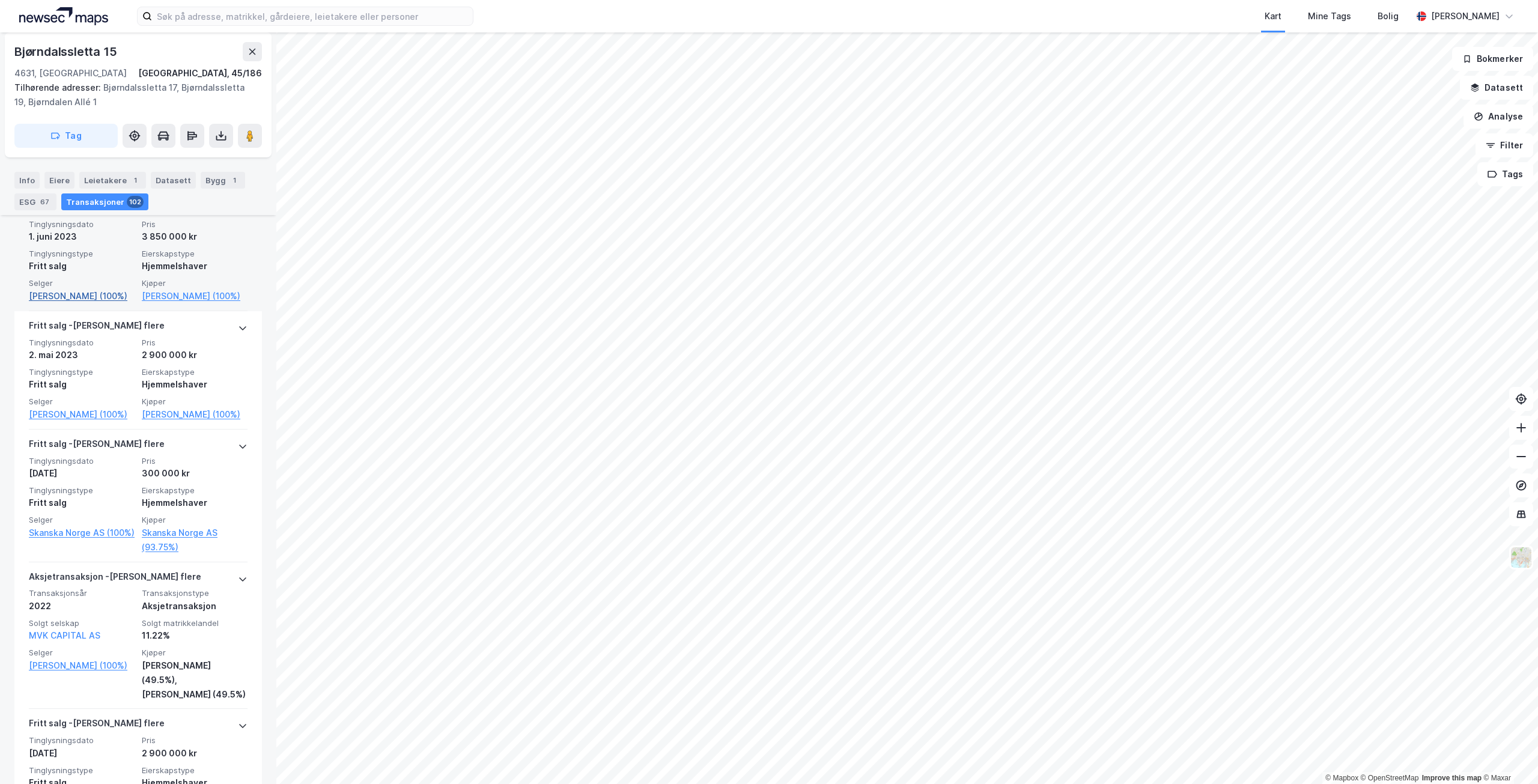
scroll to position [4384, 0]
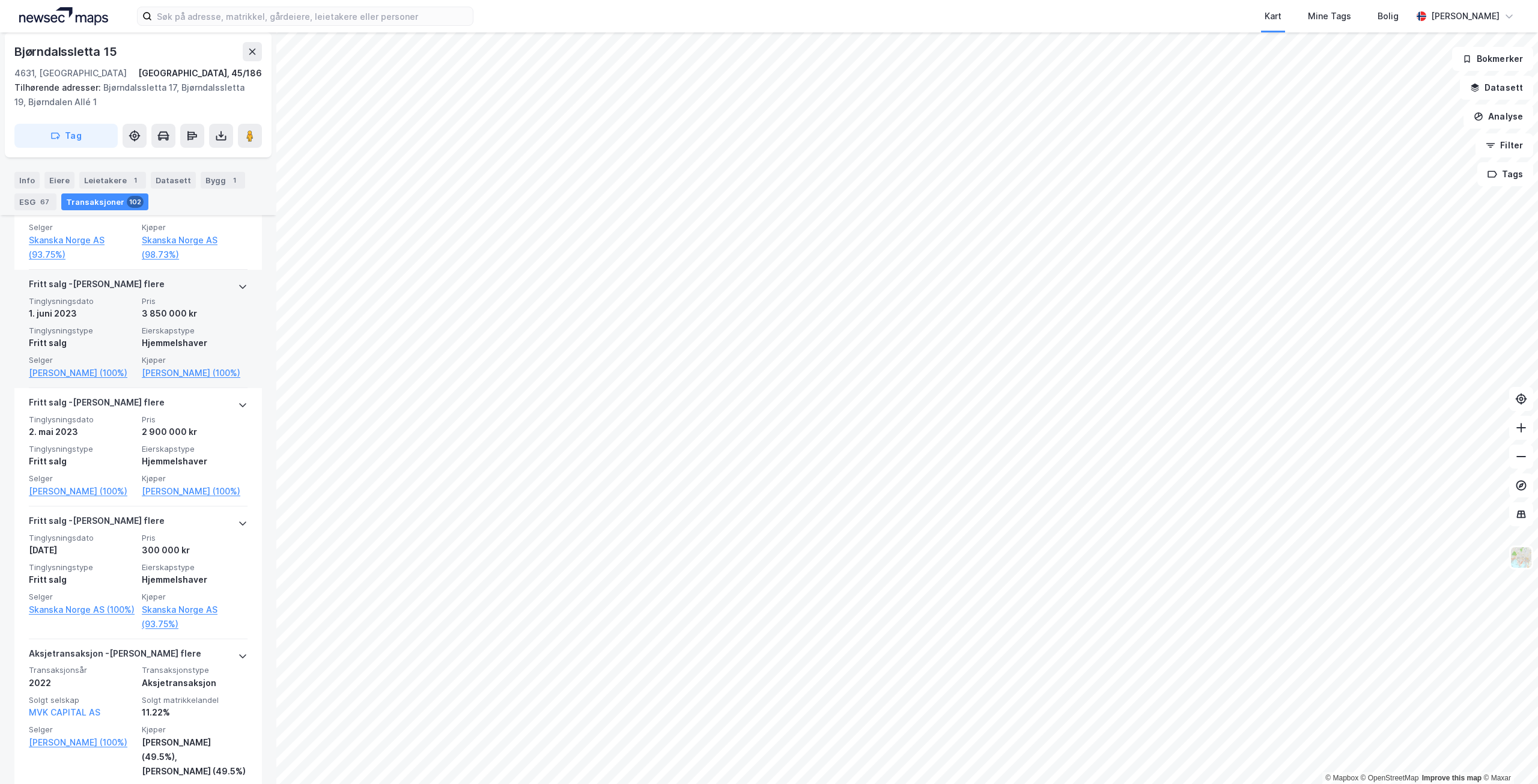
click at [142, 306] on div "3 850 000 kr" at bounding box center [194, 314] width 106 height 15
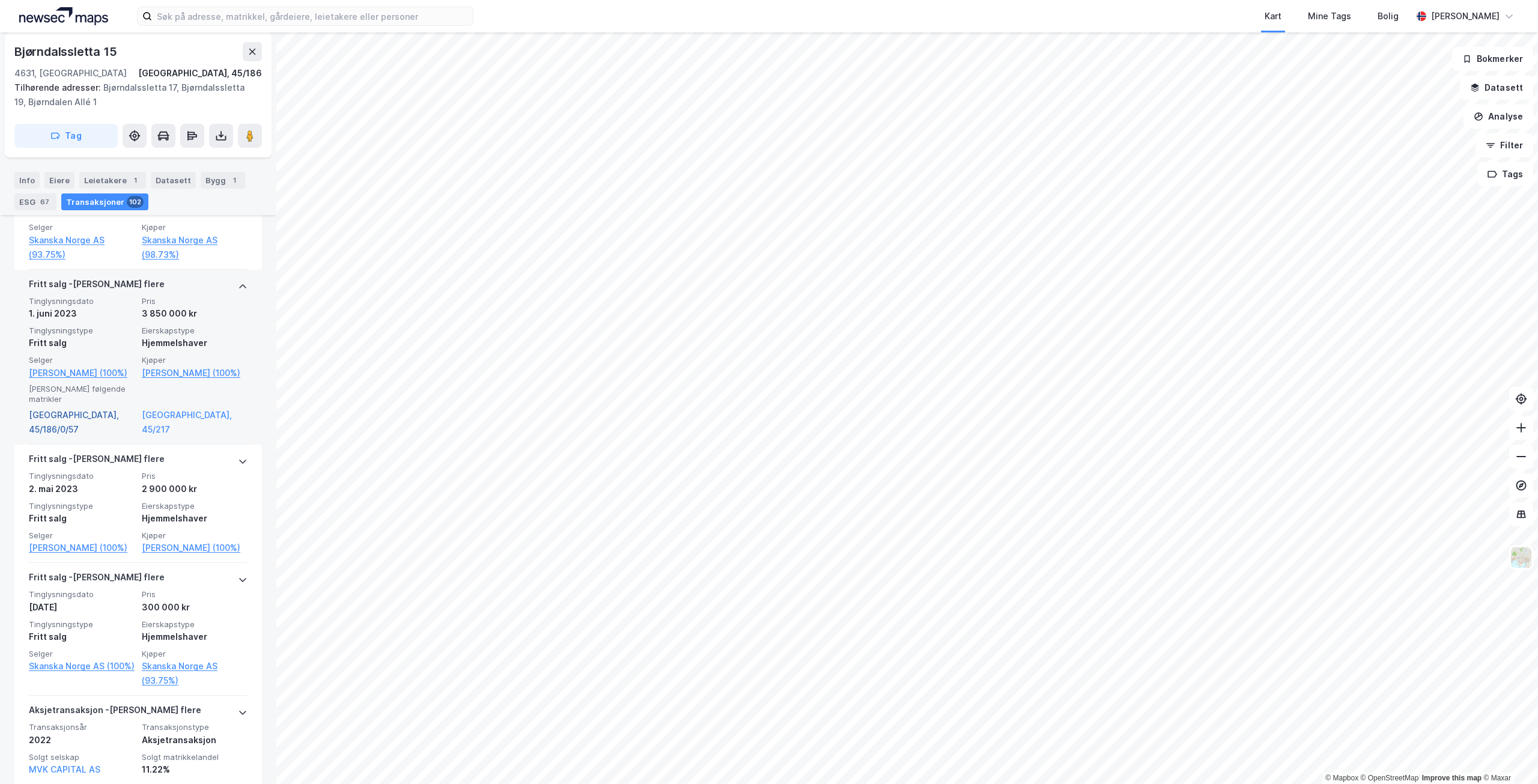
click at [53, 426] on link "[GEOGRAPHIC_DATA], 45/186/0/57" at bounding box center [81, 422] width 106 height 29
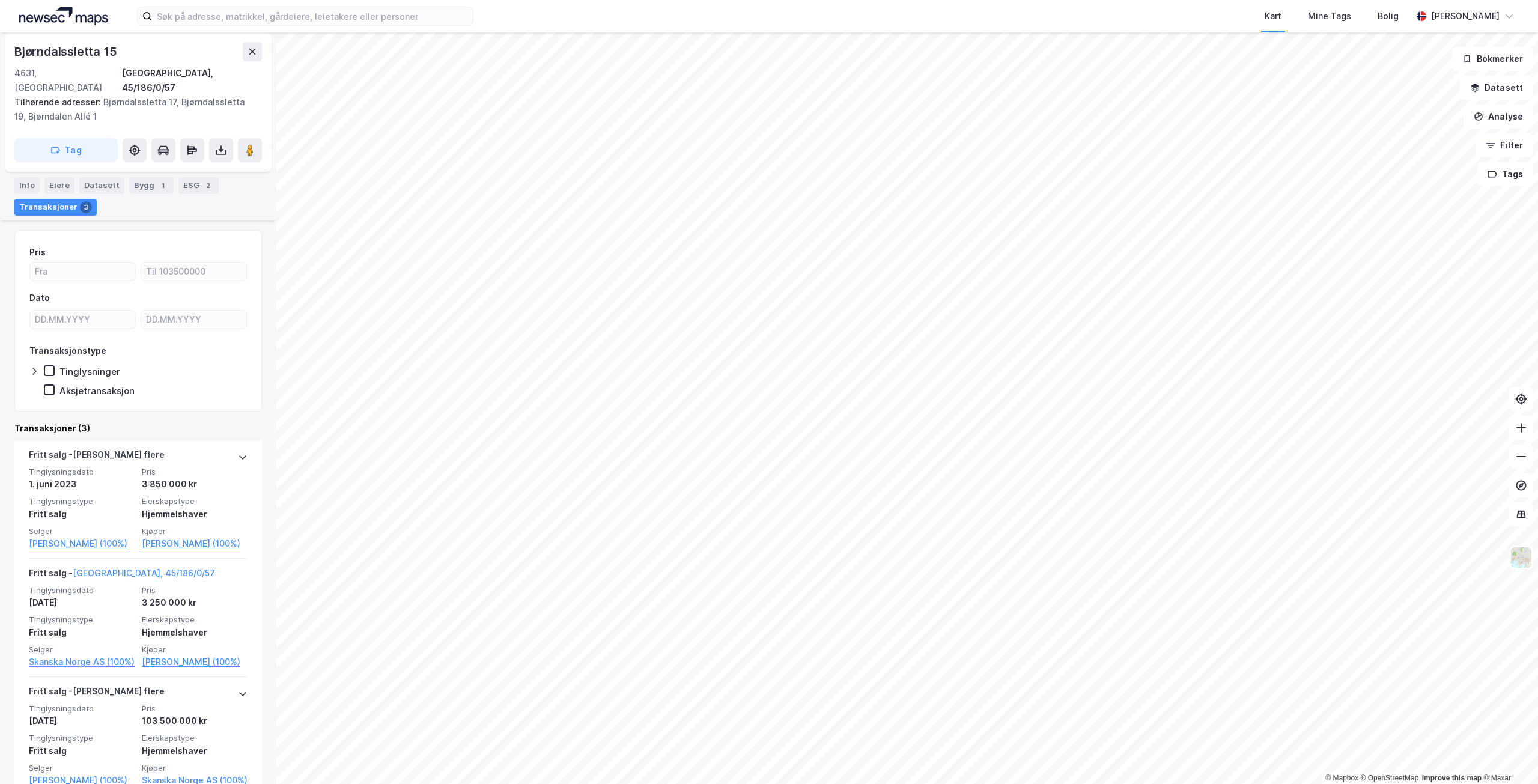
scroll to position [235, 0]
